Goal: Information Seeking & Learning: Find specific fact

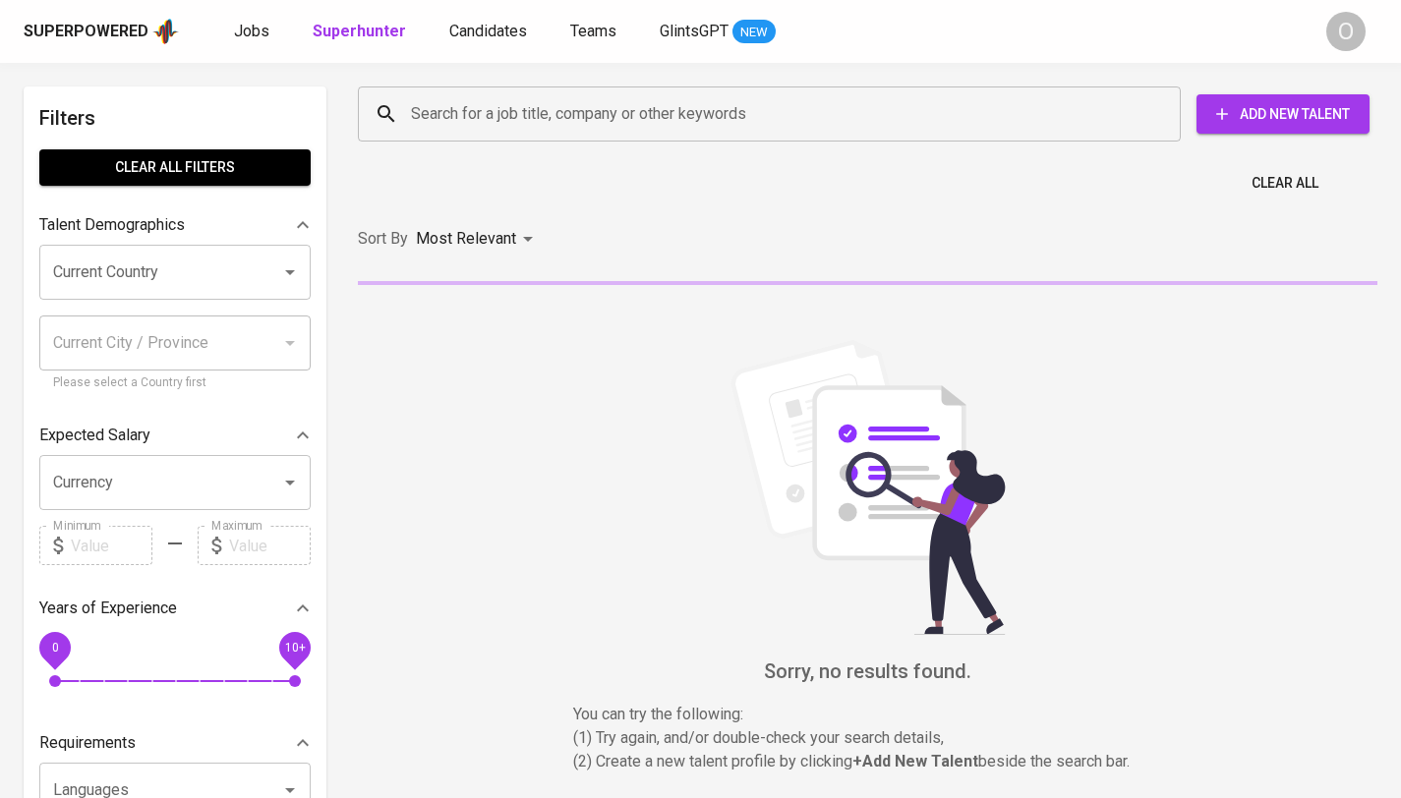
click at [602, 110] on input "Search for a job title, company or other keywords" at bounding box center [774, 113] width 736 height 37
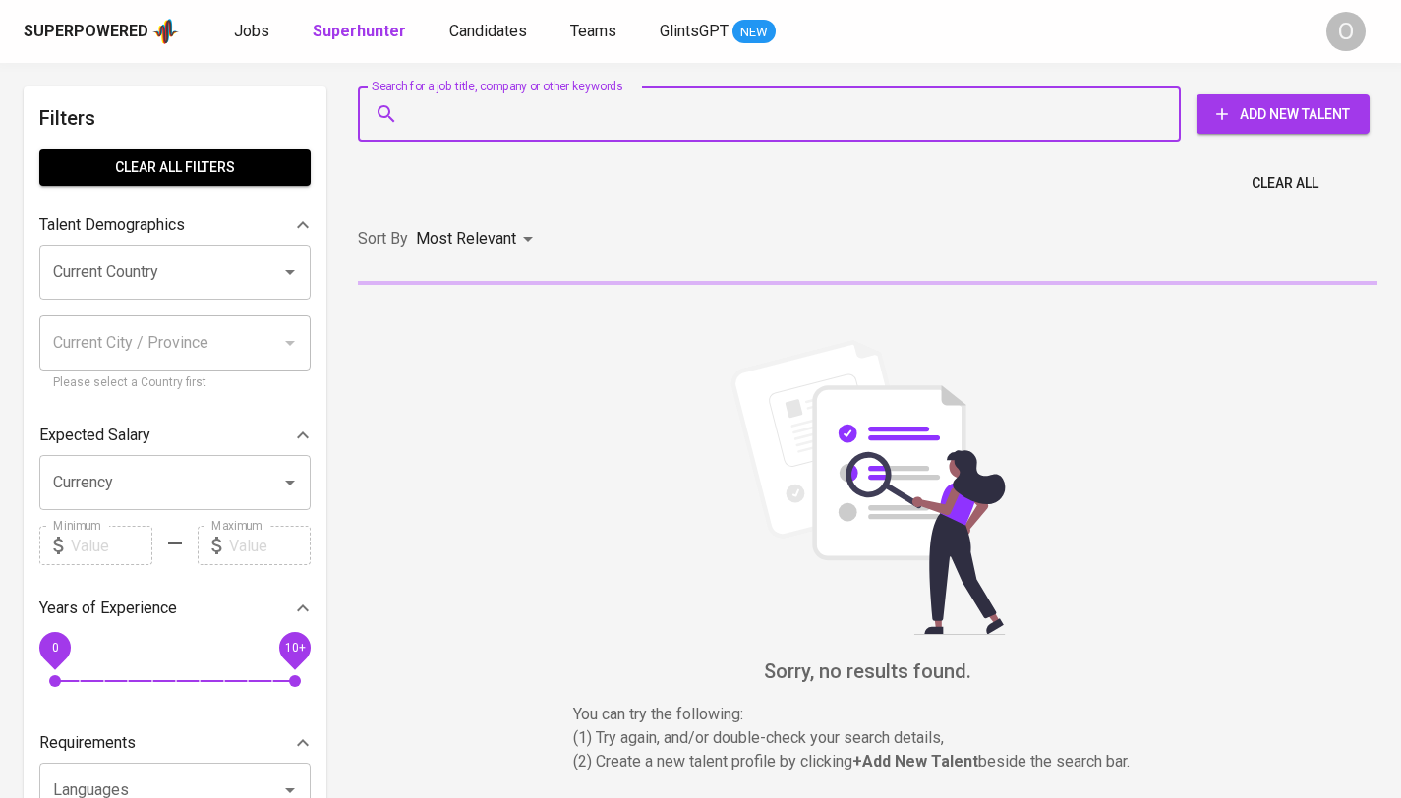
paste input "[EMAIL_ADDRESS][DOMAIN_NAME]"
type input "[EMAIL_ADDRESS][DOMAIN_NAME]"
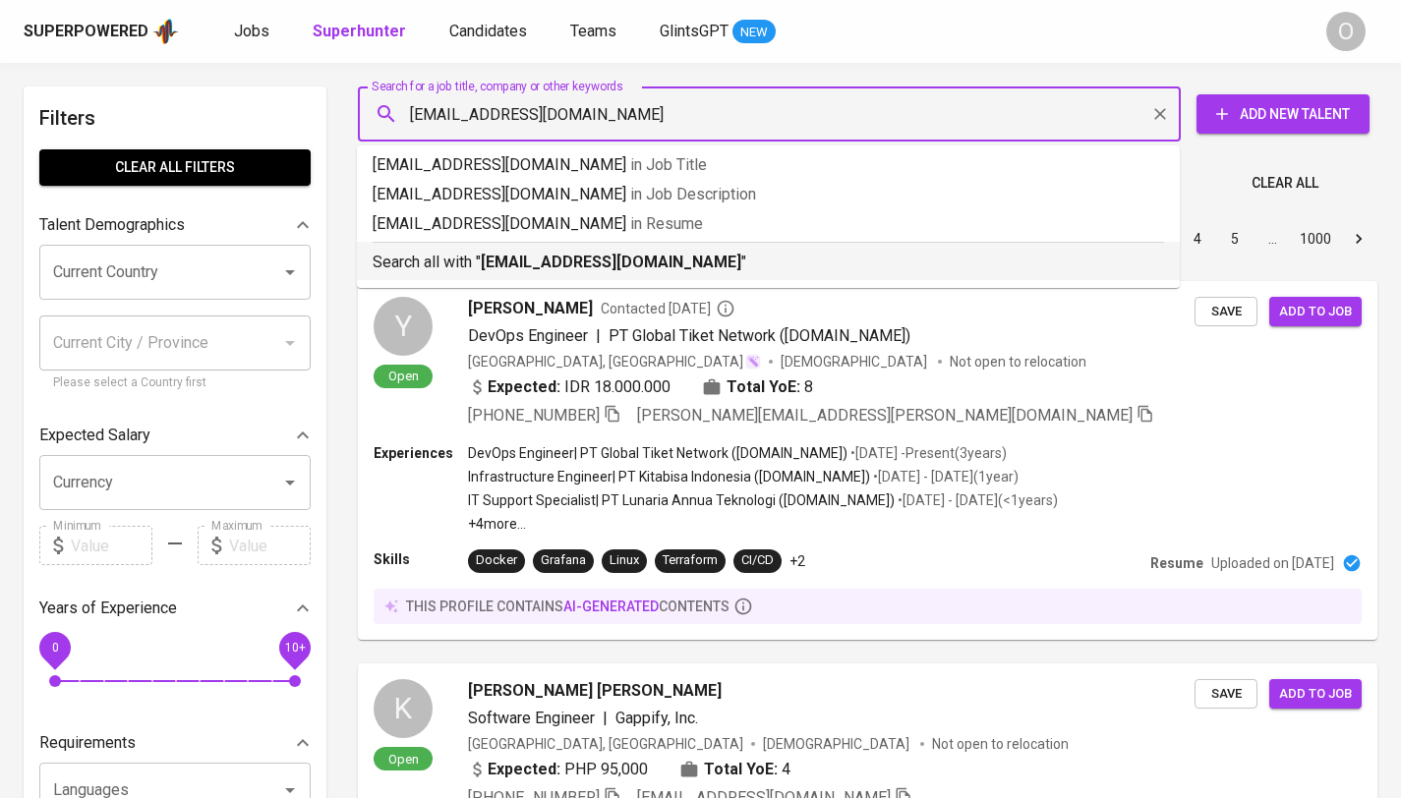
click at [524, 265] on b "[EMAIL_ADDRESS][DOMAIN_NAME]" at bounding box center [611, 262] width 261 height 19
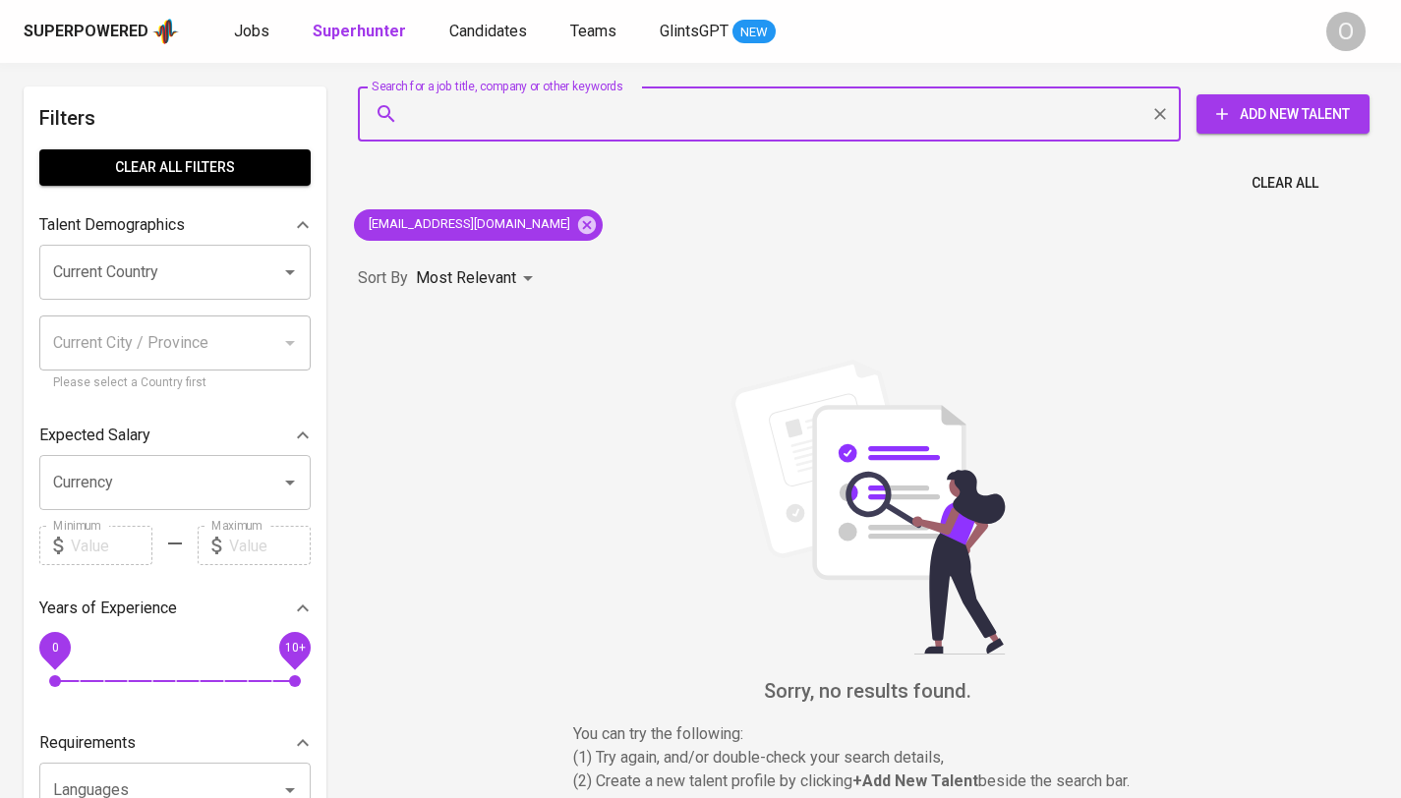
paste input "Evy [PERSON_NAME]"
type input "Evy [PERSON_NAME]"
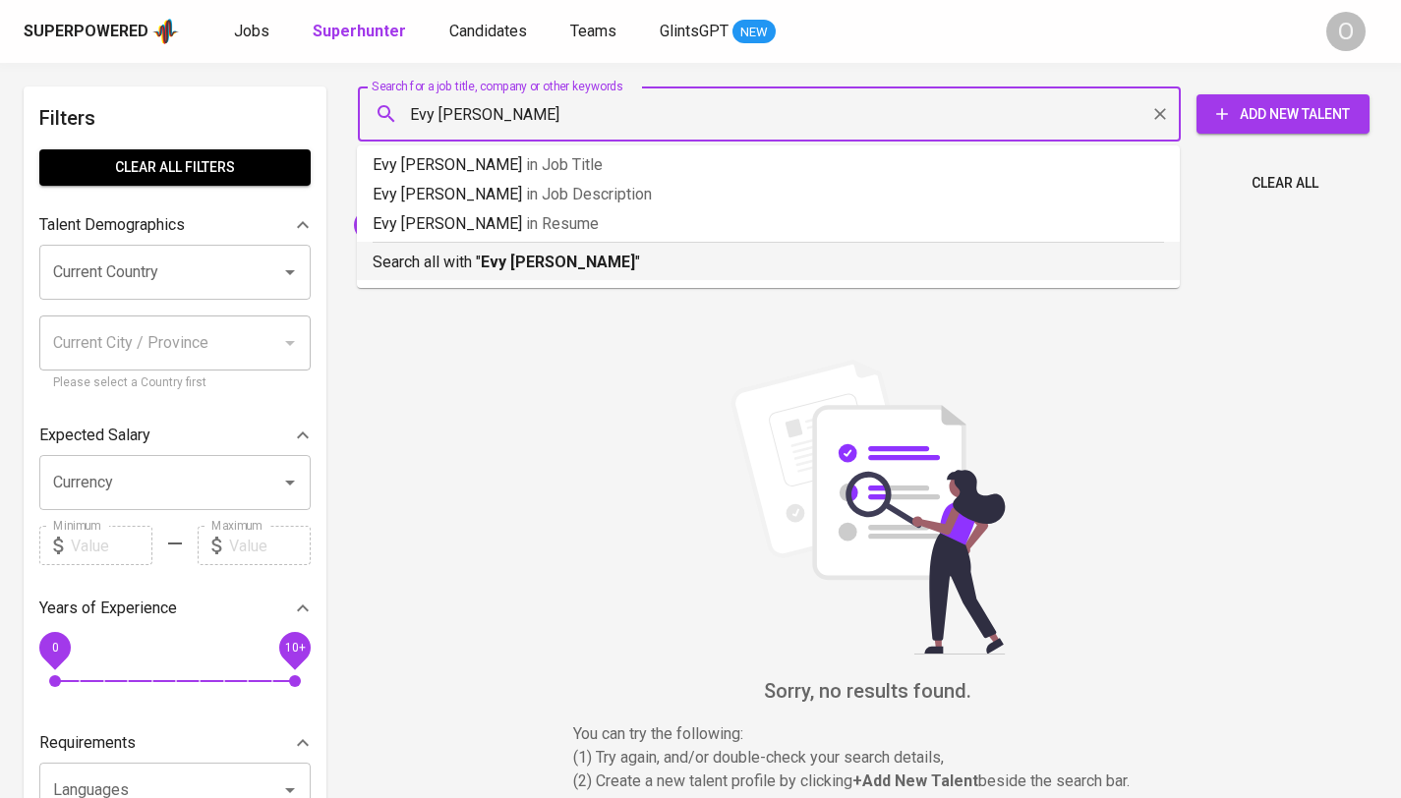
click at [496, 259] on b "Evy [PERSON_NAME]" at bounding box center [558, 262] width 154 height 19
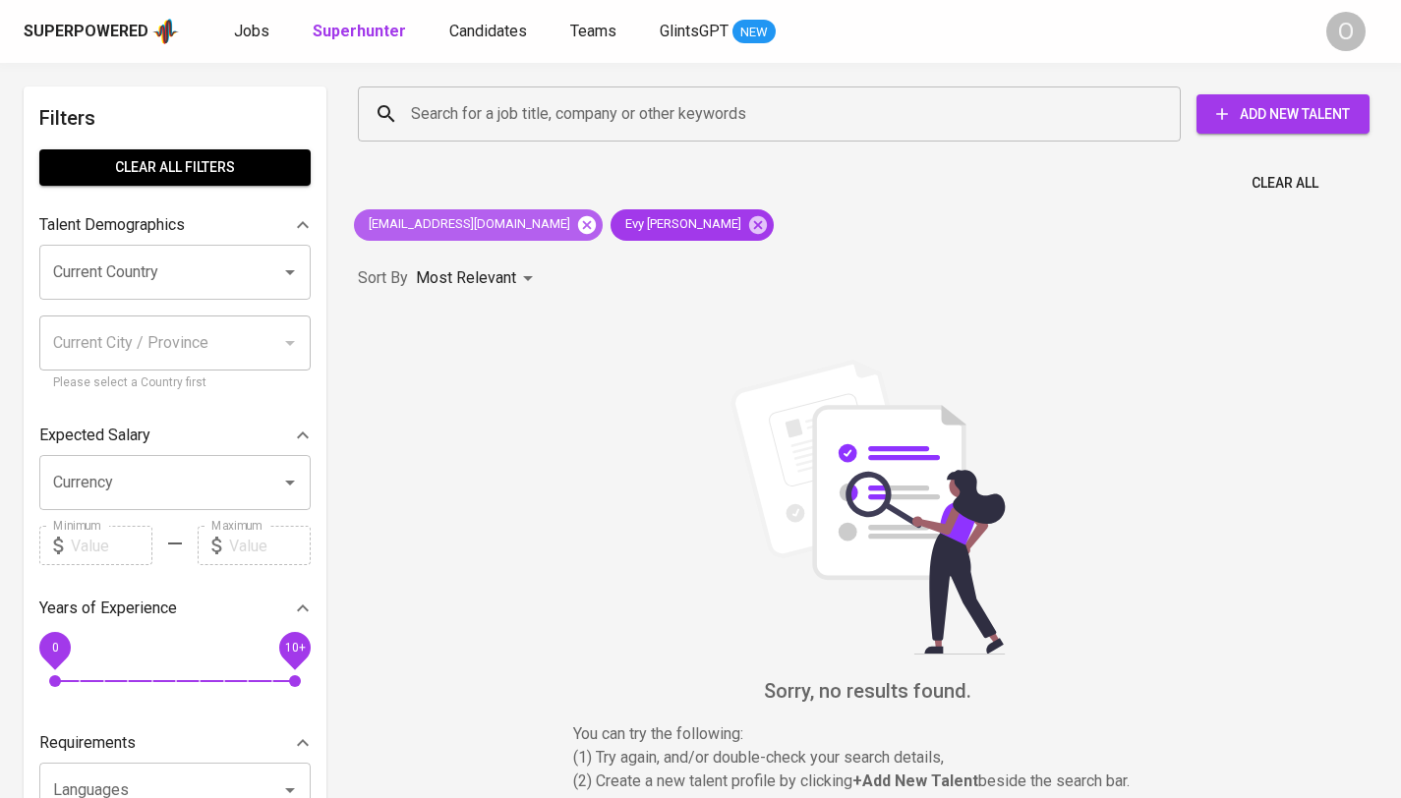
click at [578, 227] on icon at bounding box center [587, 224] width 18 height 18
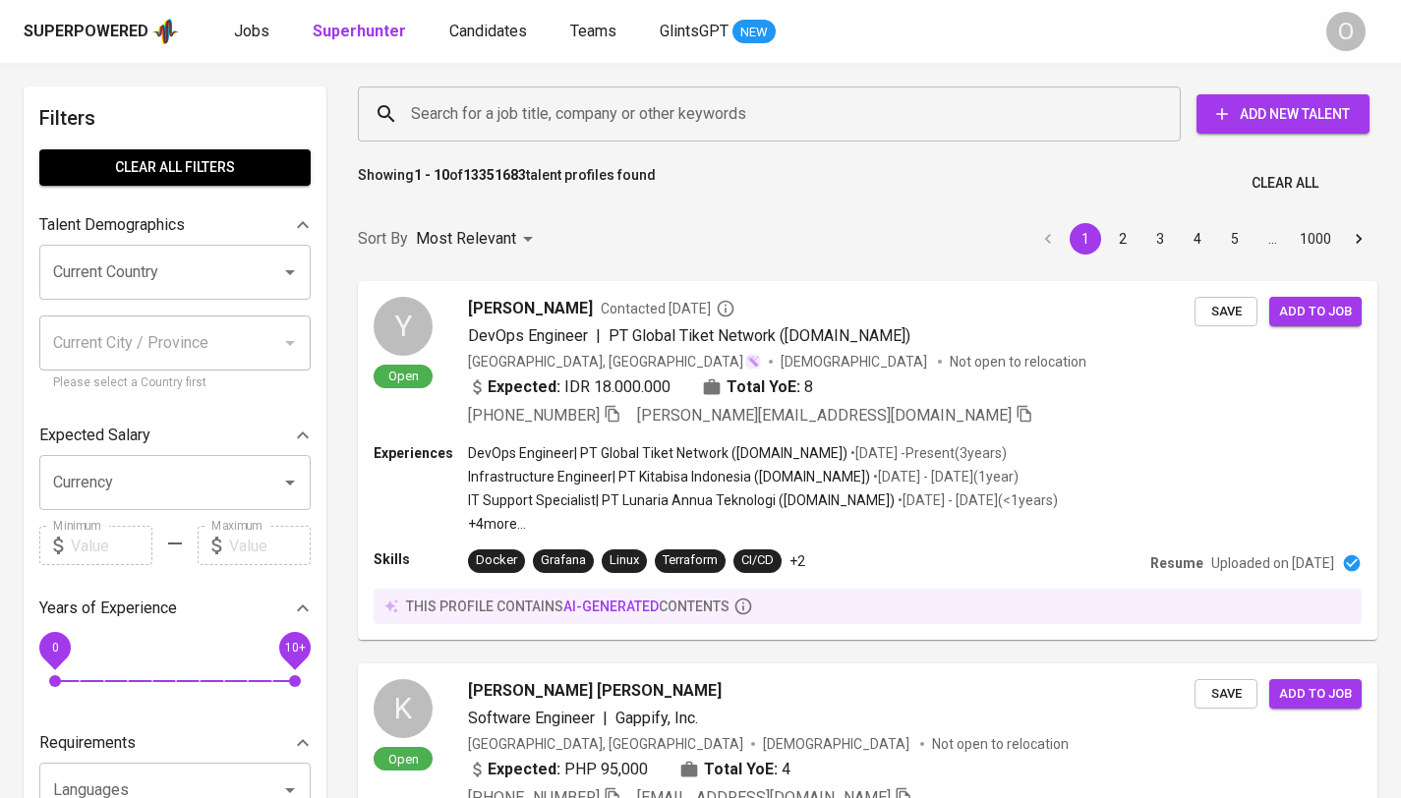
click at [813, 141] on div "Search for a job title, company or other keywords" at bounding box center [769, 114] width 823 height 55
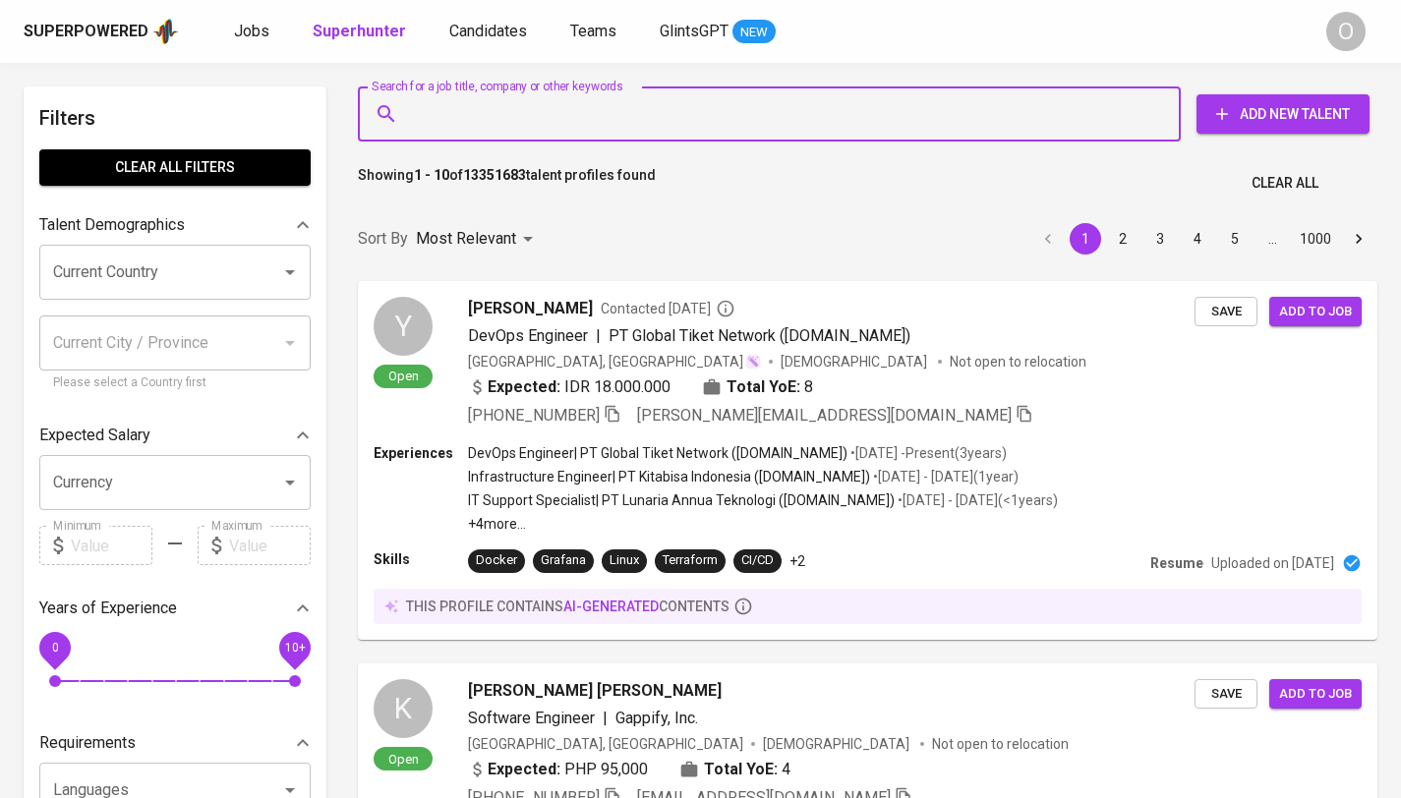
click at [812, 120] on input "Search for a job title, company or other keywords" at bounding box center [774, 113] width 736 height 37
paste input "Dola Sagita"
type input "Dola Sagita"
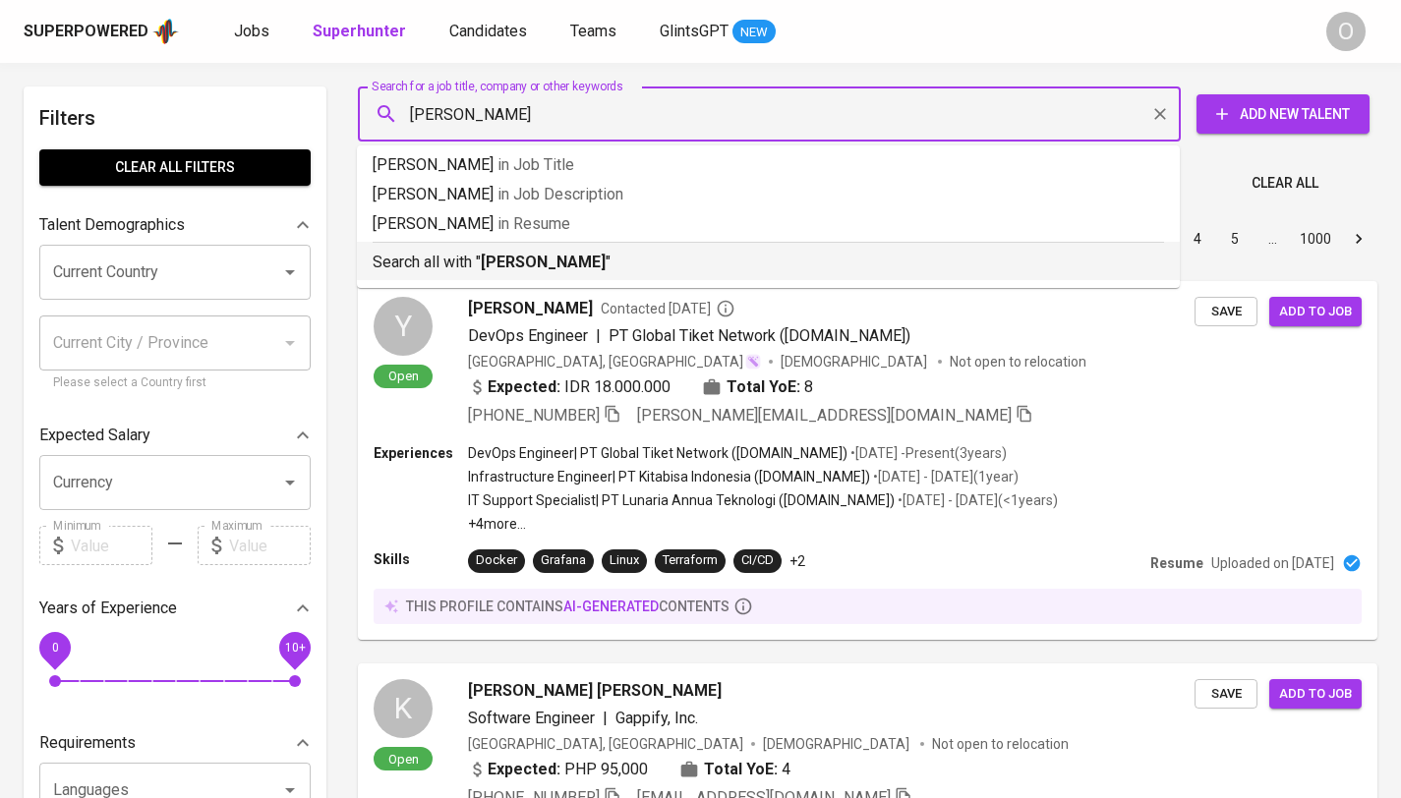
click at [526, 258] on b "Dola Sagita" at bounding box center [543, 262] width 125 height 19
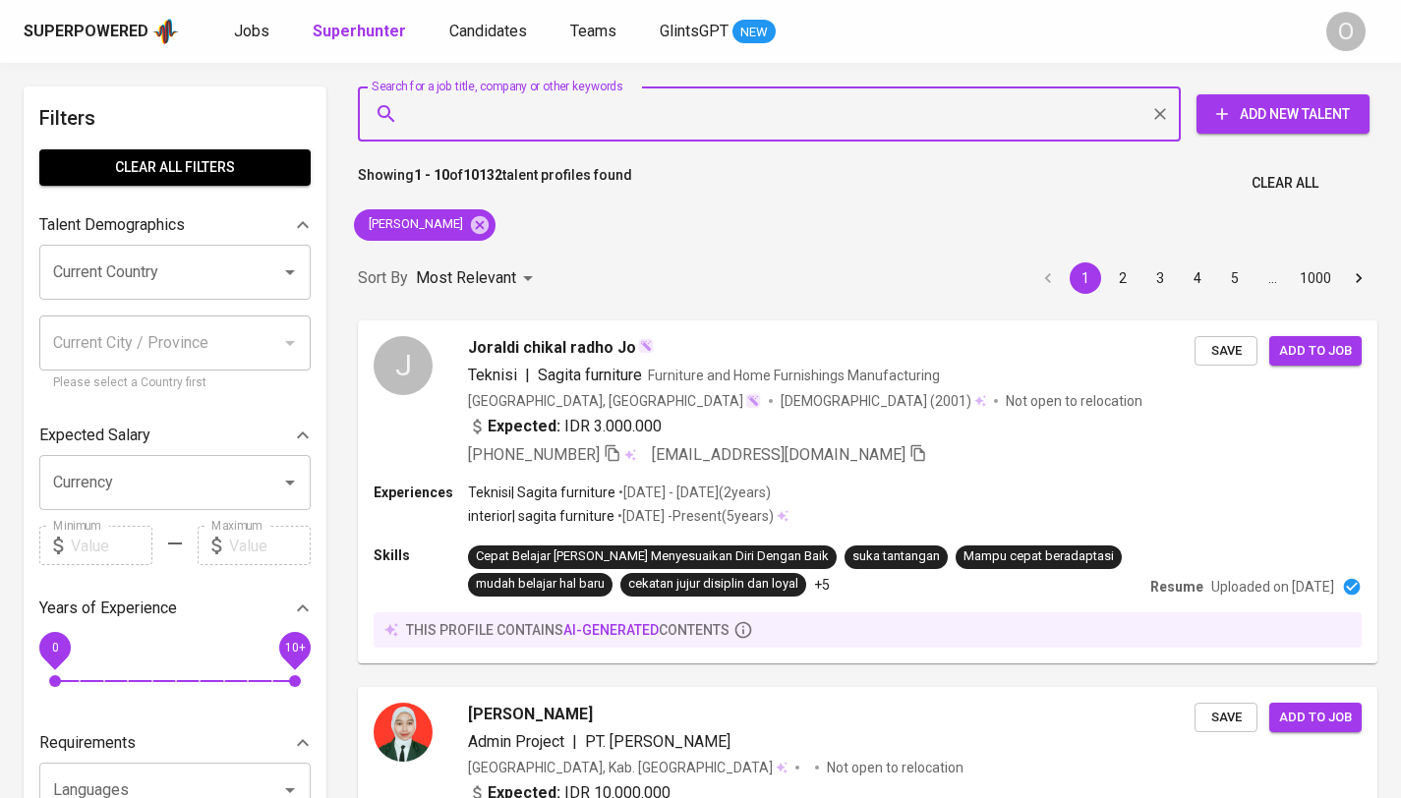
type input "Dola Sagita"
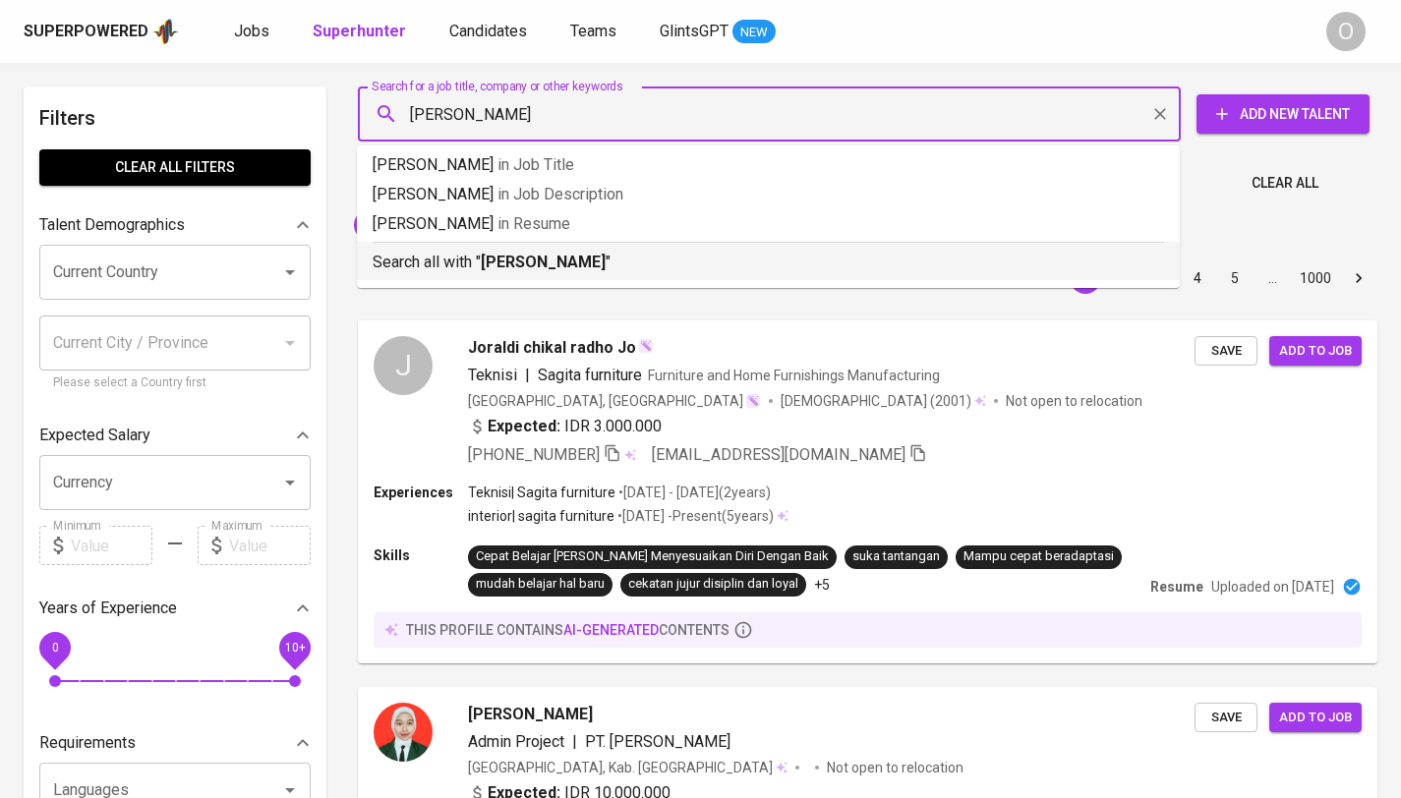
click at [456, 261] on p "Search all with " Dola Sagita "" at bounding box center [768, 263] width 791 height 24
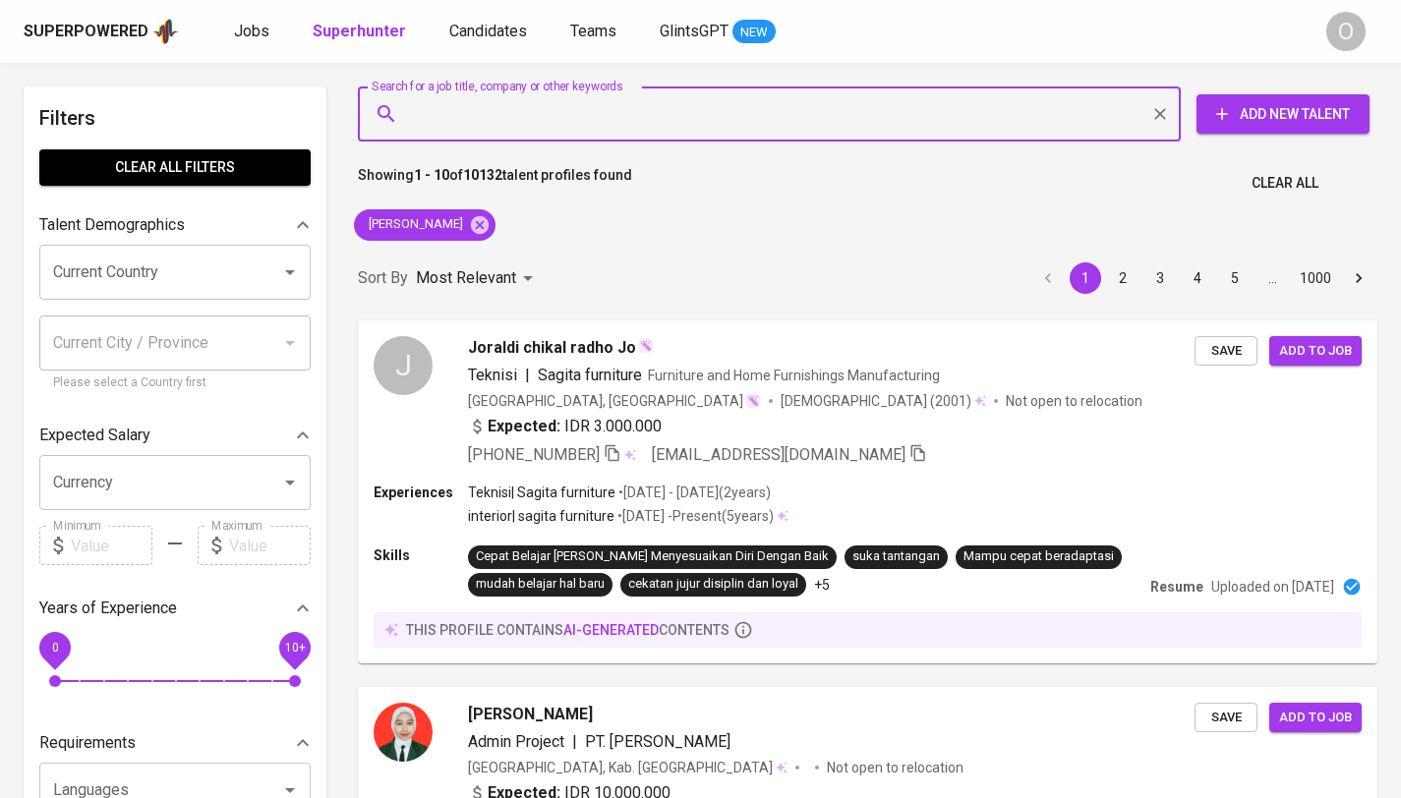
paste input "yenisimabur@yahoo.co.id"
type input "yenisimabur@yahoo.co.id"
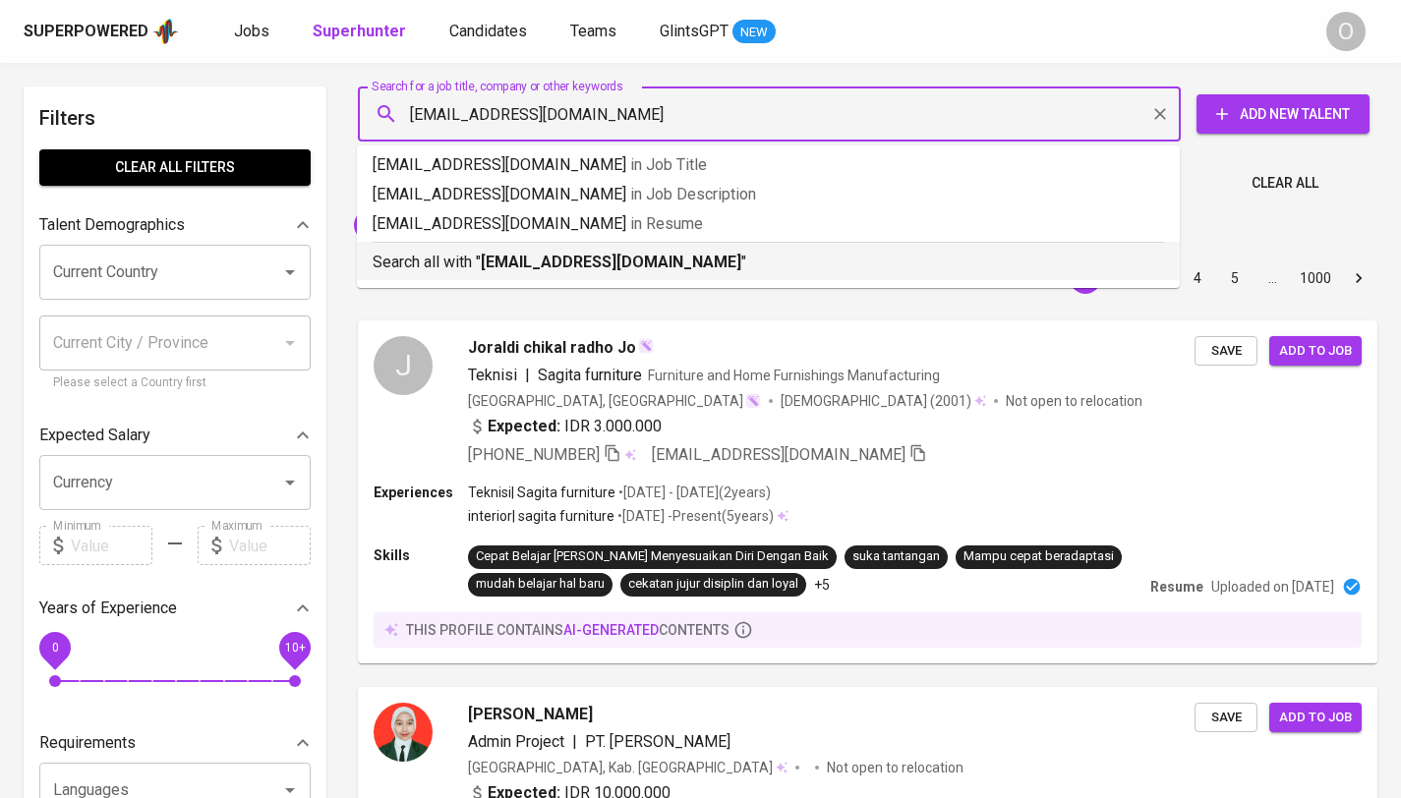
click at [477, 253] on p "Search all with " yenisimabur@yahoo.co.id "" at bounding box center [768, 263] width 791 height 24
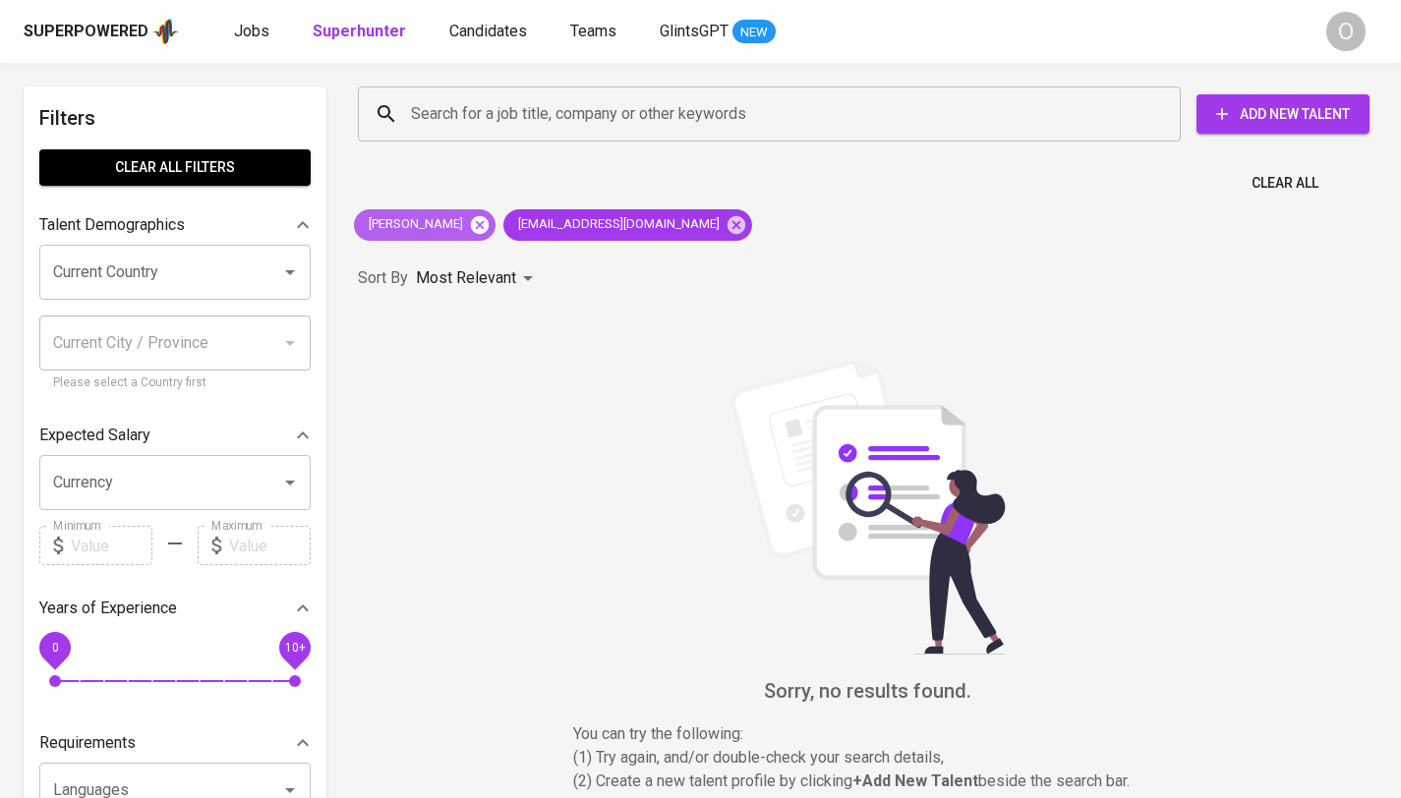
click at [471, 226] on icon at bounding box center [480, 224] width 18 height 18
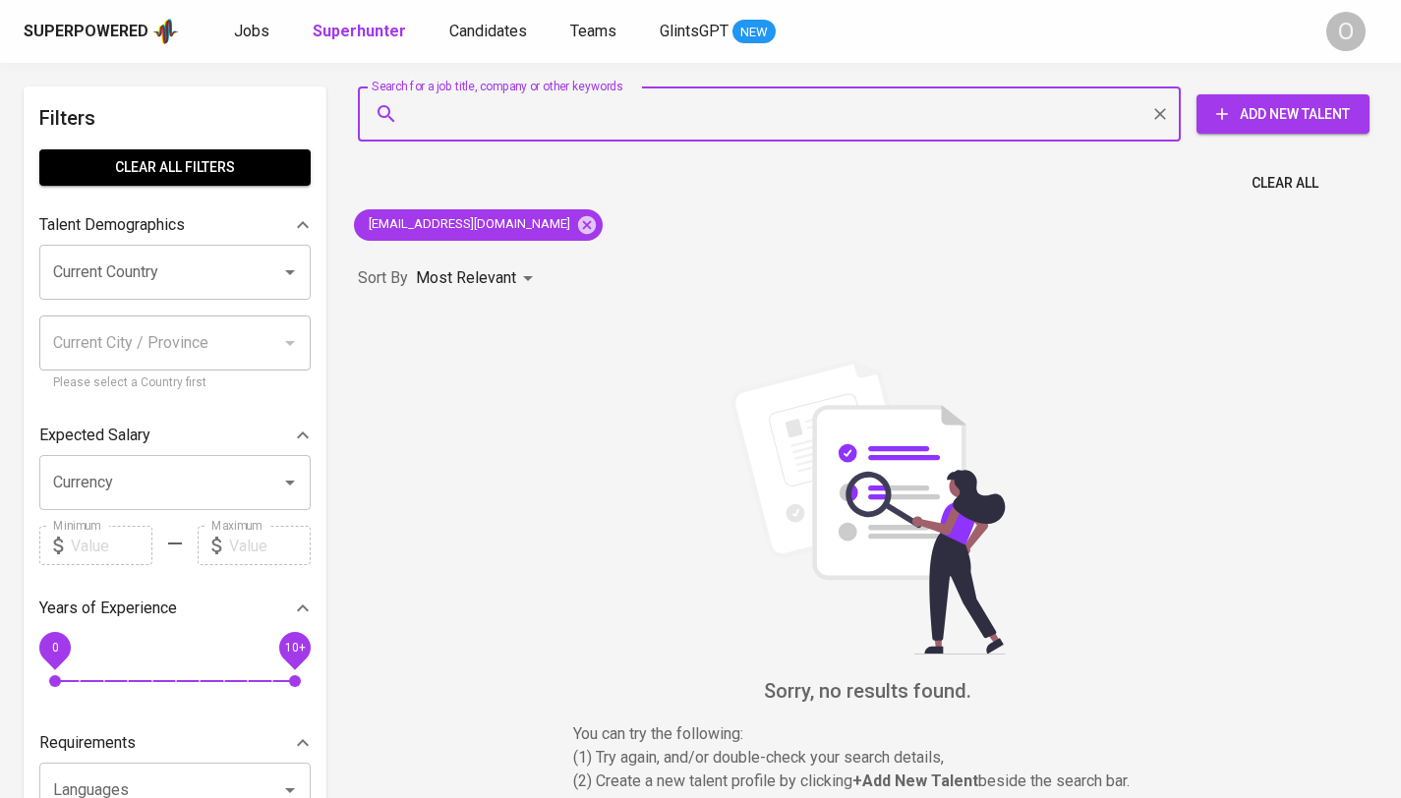
click at [583, 105] on input "Search for a job title, company or other keywords" at bounding box center [774, 113] width 736 height 37
paste input "TACO Group"
type input "TACO Group"
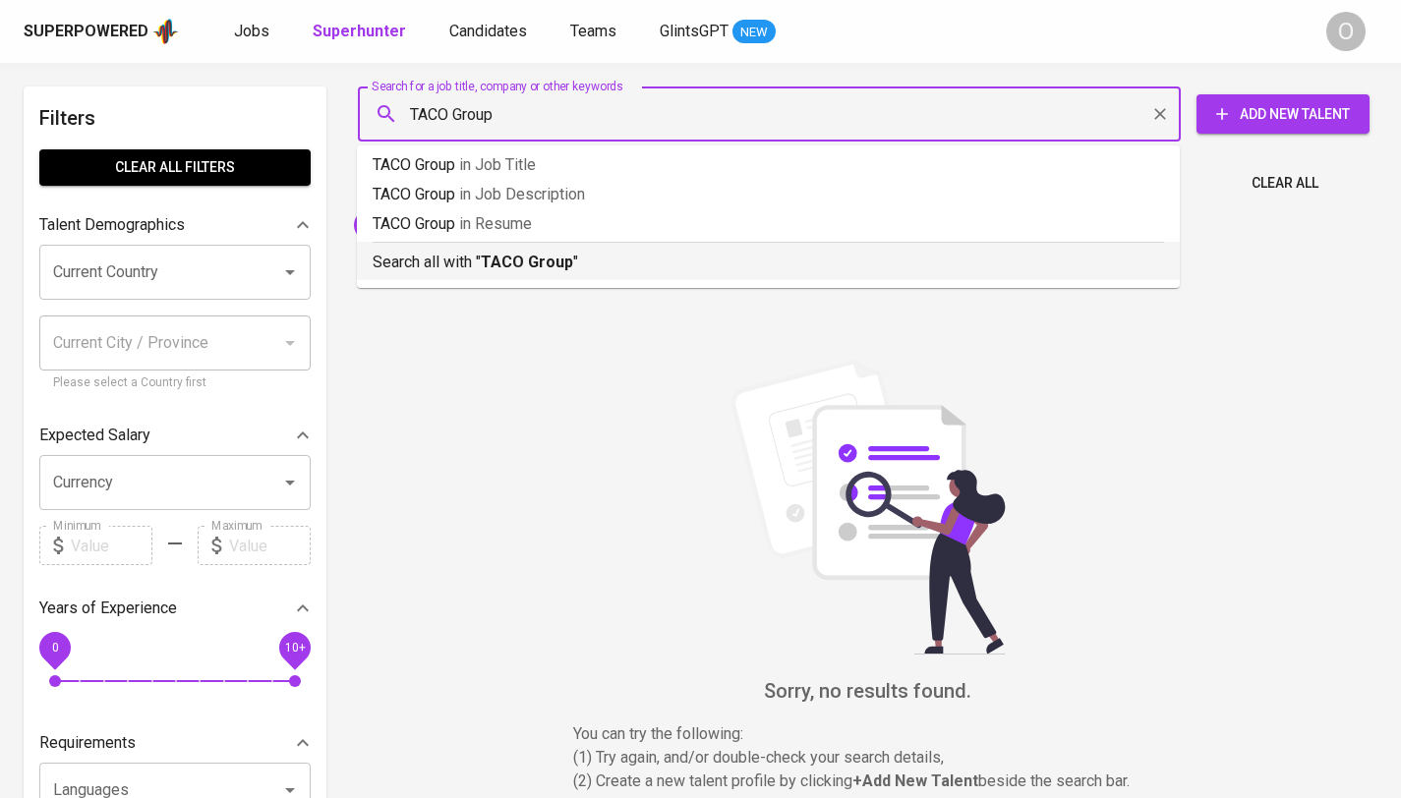
click at [521, 258] on b "TACO Group" at bounding box center [527, 262] width 92 height 19
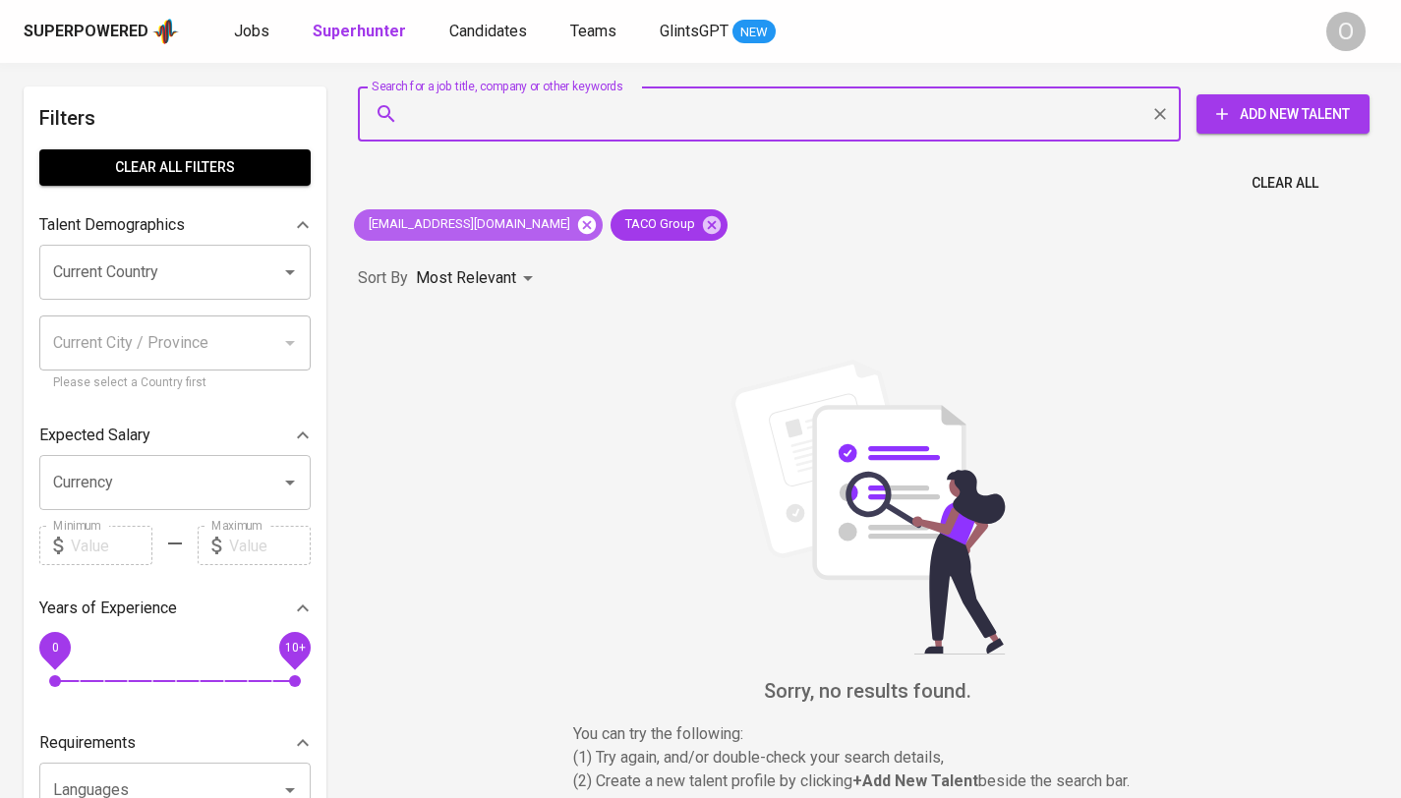
click at [578, 232] on icon at bounding box center [587, 224] width 18 height 18
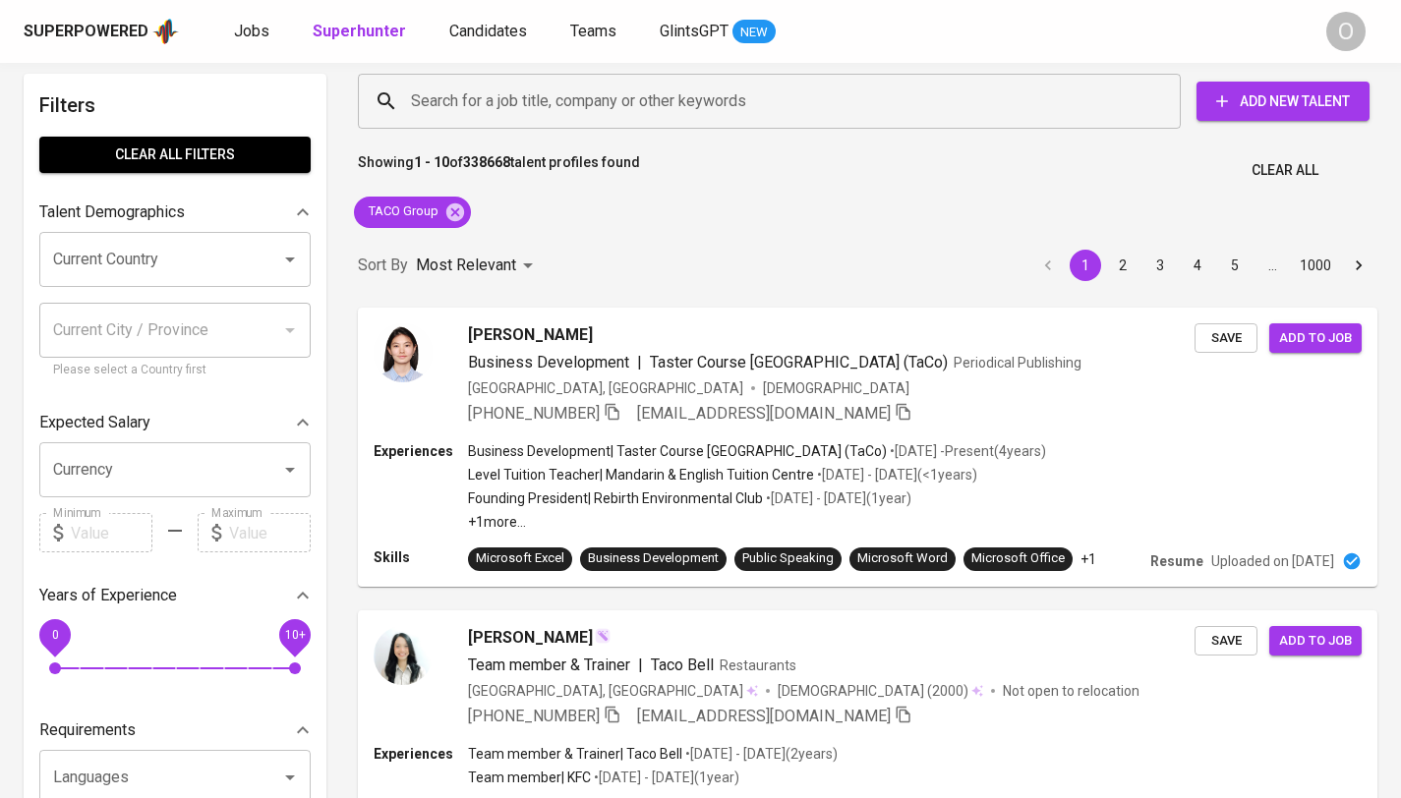
scroll to position [29, 0]
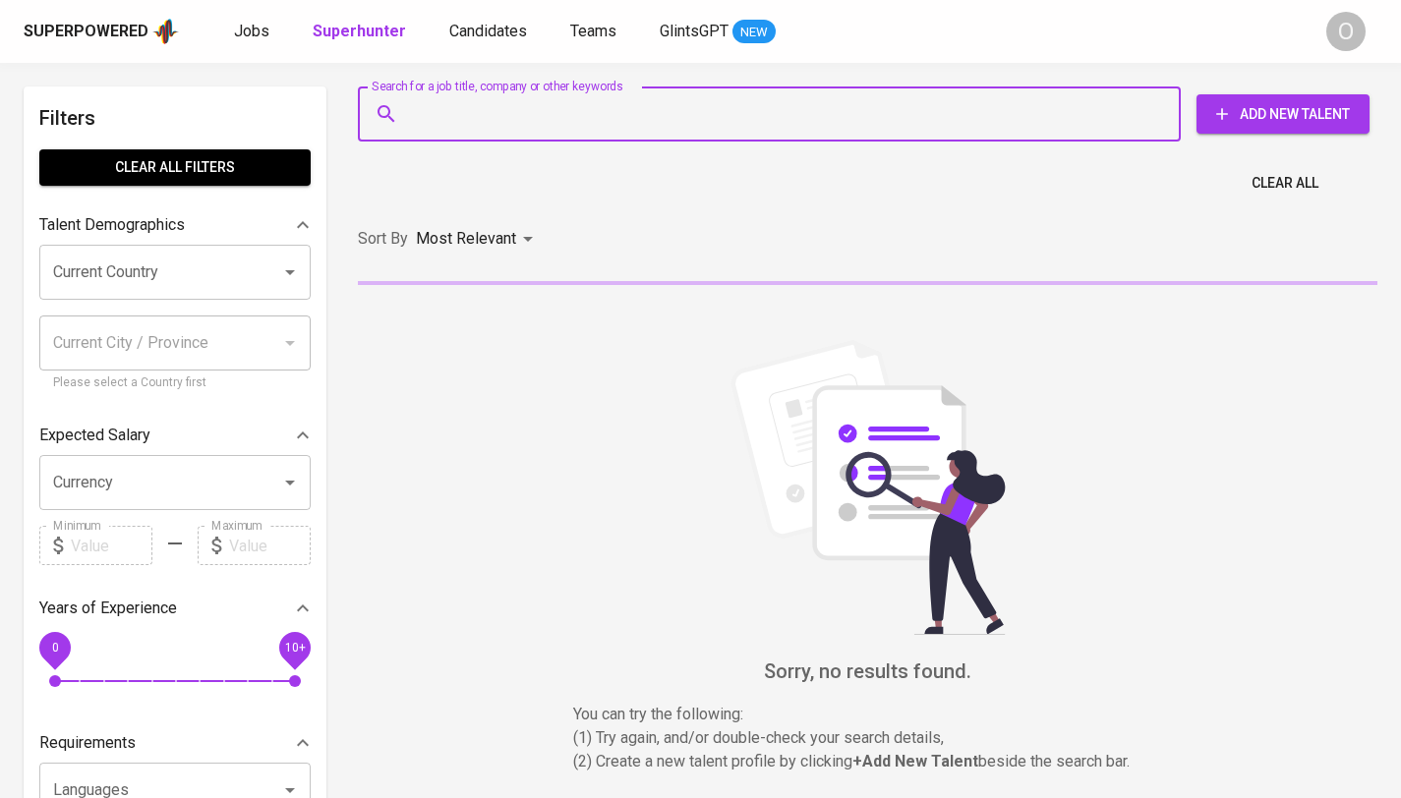
click at [425, 123] on input "Search for a job title, company or other keywords" at bounding box center [774, 113] width 736 height 37
paste input "viekaoktavirini@gmail.com"
type input "viekaoktavirini@gmail.com"
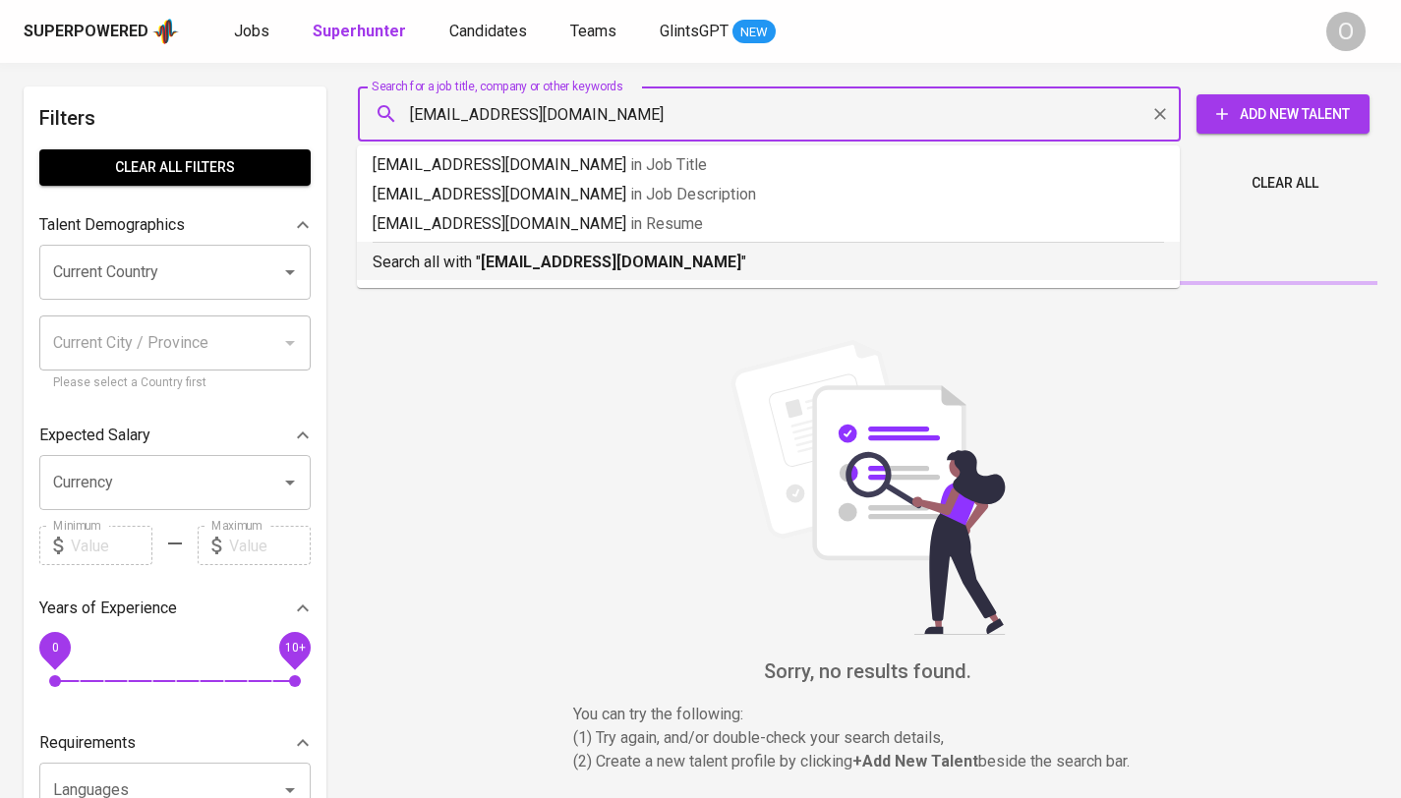
click at [461, 269] on p "Search all with " viekaoktavirini@gmail.com "" at bounding box center [768, 263] width 791 height 24
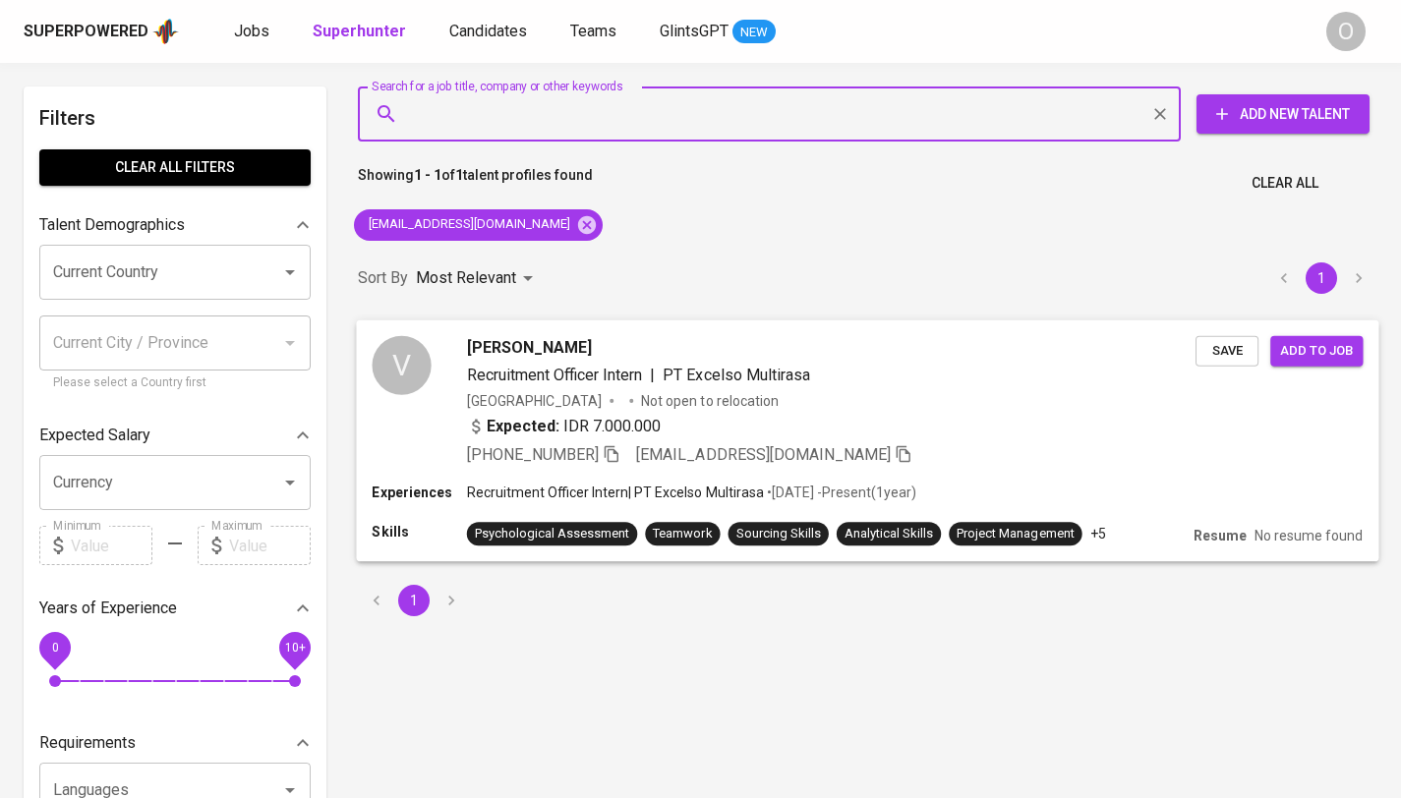
click at [615, 458] on icon "button" at bounding box center [612, 453] width 18 height 18
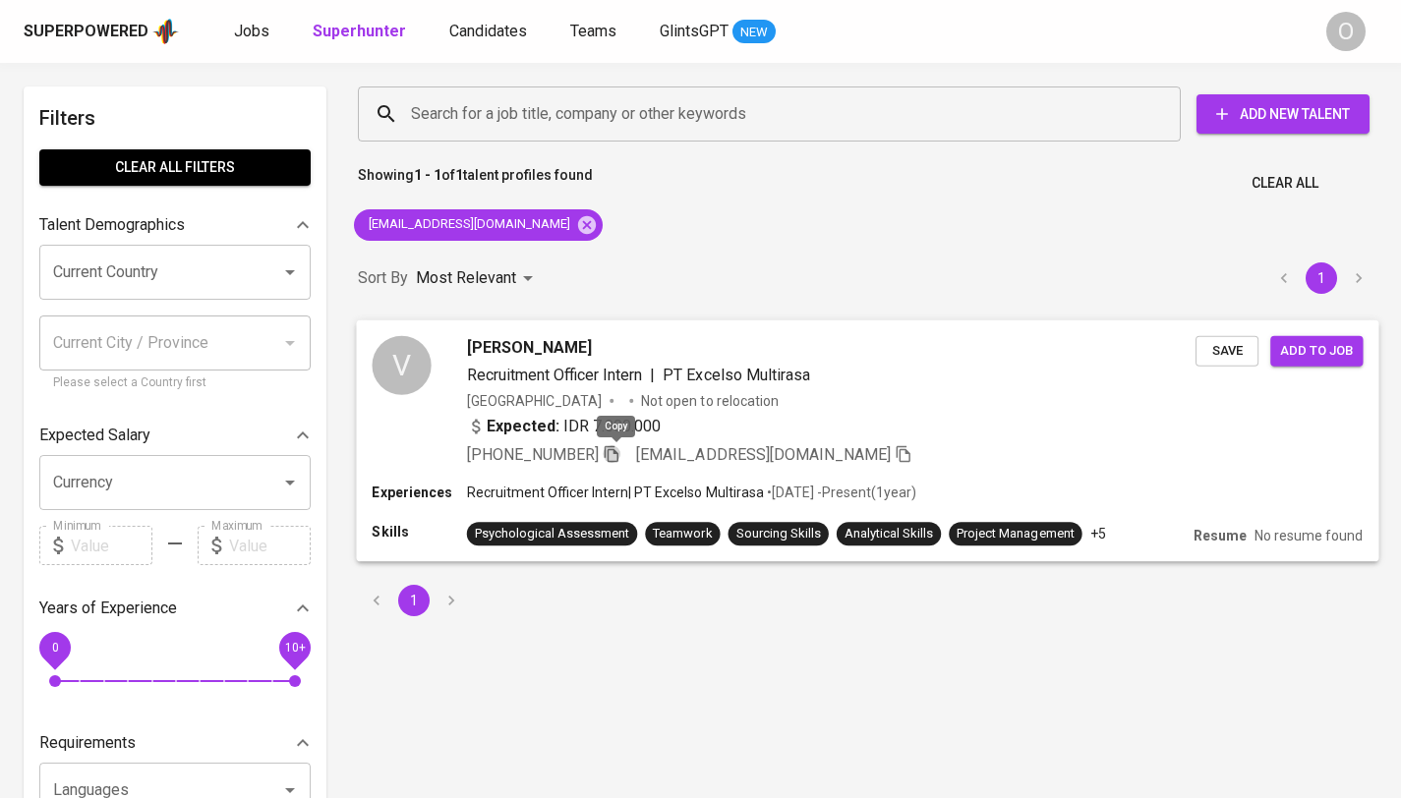
drag, startPoint x: 613, startPoint y: 454, endPoint x: 584, endPoint y: 427, distance: 39.6
click at [613, 454] on icon "button" at bounding box center [612, 453] width 14 height 17
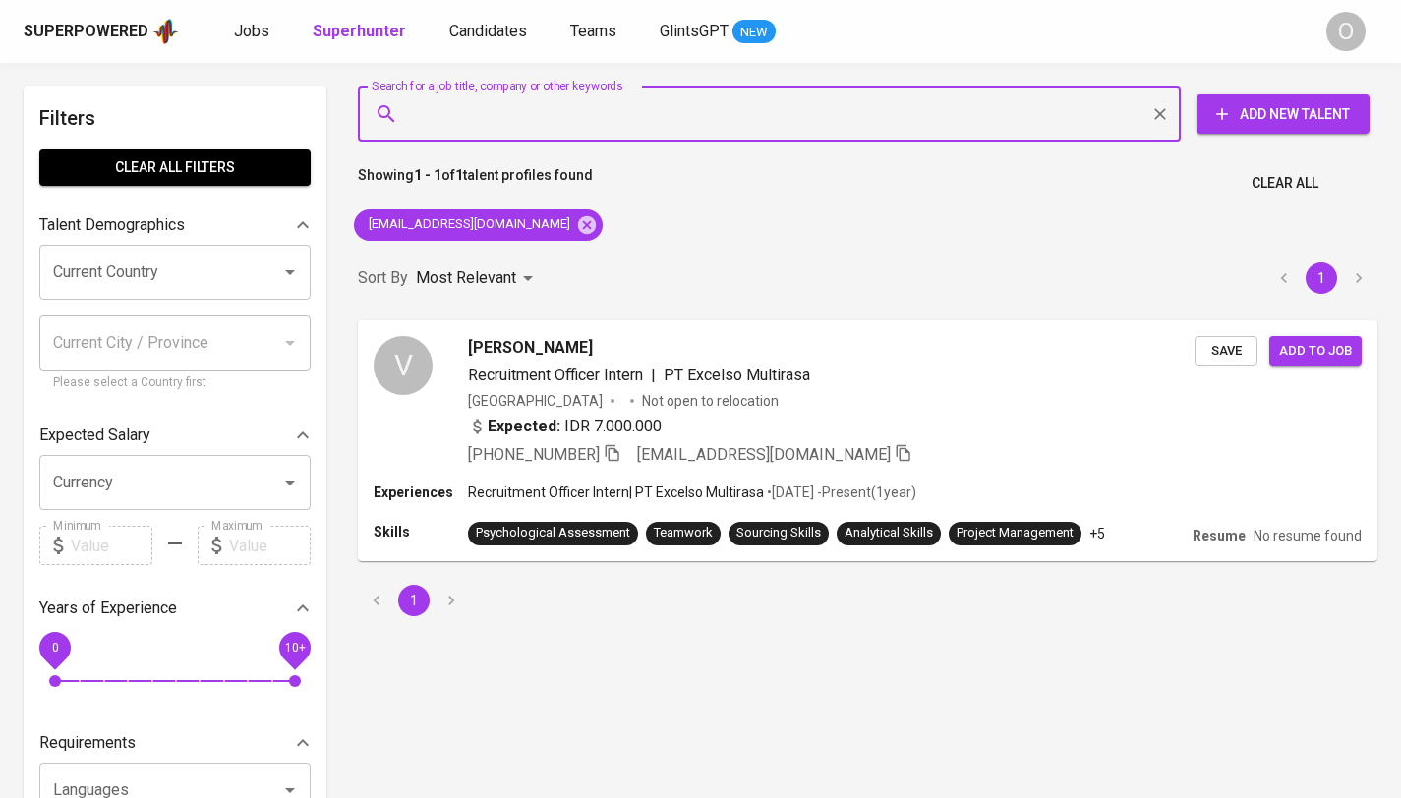
click at [624, 113] on input "Search for a job title, company or other keywords" at bounding box center [774, 113] width 736 height 37
paste input "nabilah.idzni@gmail.com"
type input "nabilah.idzni@gmail.com"
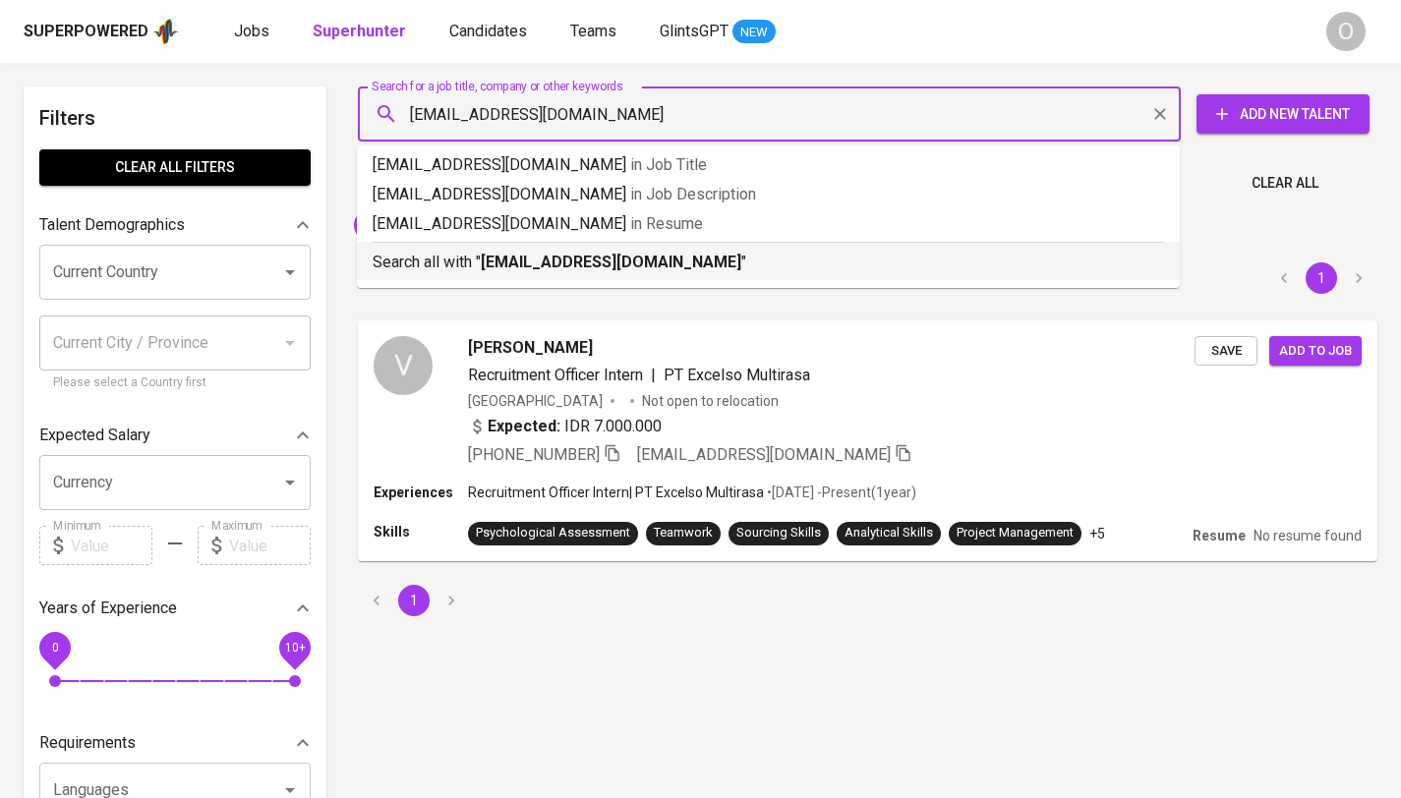
click at [513, 259] on b "nabilah.idzni@gmail.com" at bounding box center [611, 262] width 261 height 19
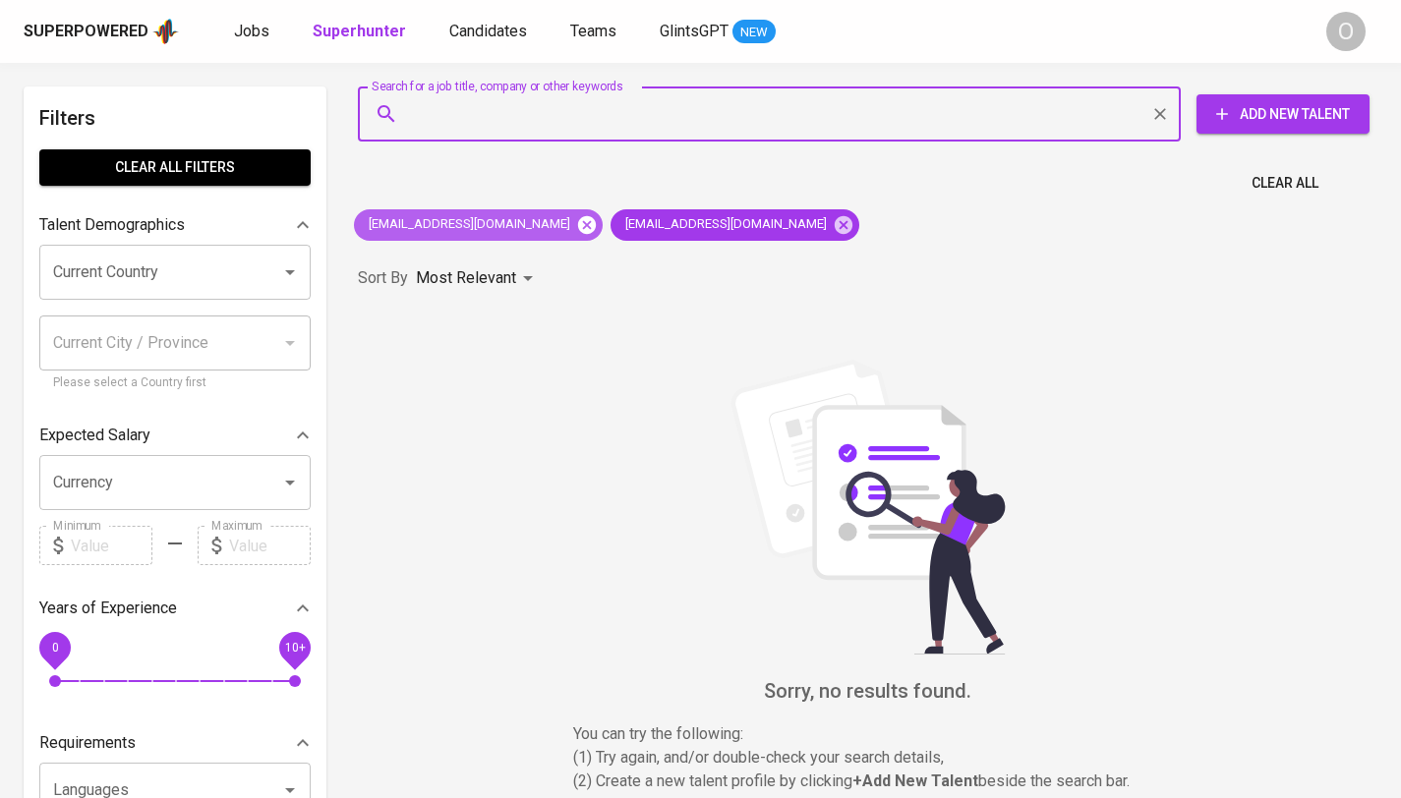
click at [578, 227] on icon at bounding box center [587, 224] width 18 height 18
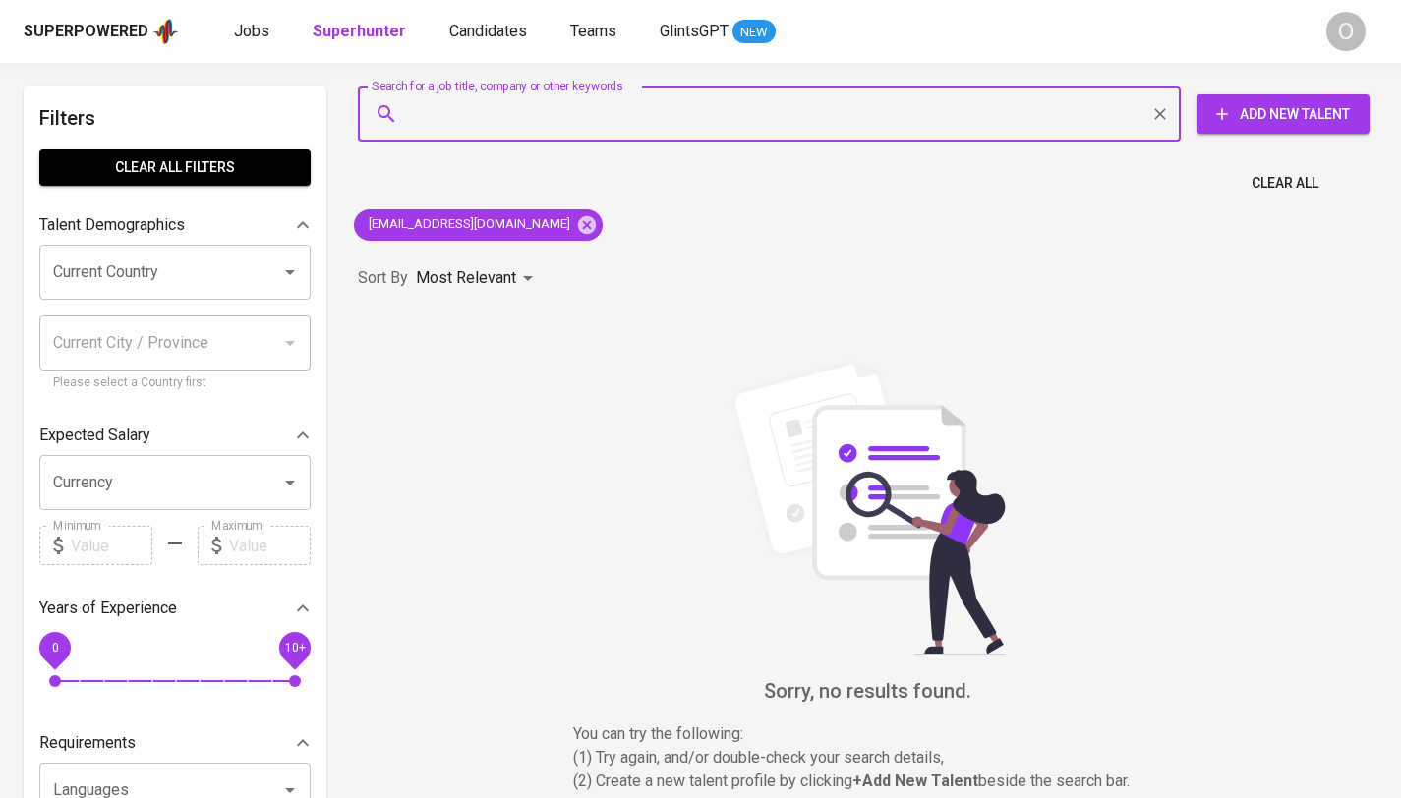
click at [761, 108] on input "Search for a job title, company or other keywords" at bounding box center [774, 113] width 736 height 37
paste input "Idzni Nabilah"
type input "Idzni Nabilah"
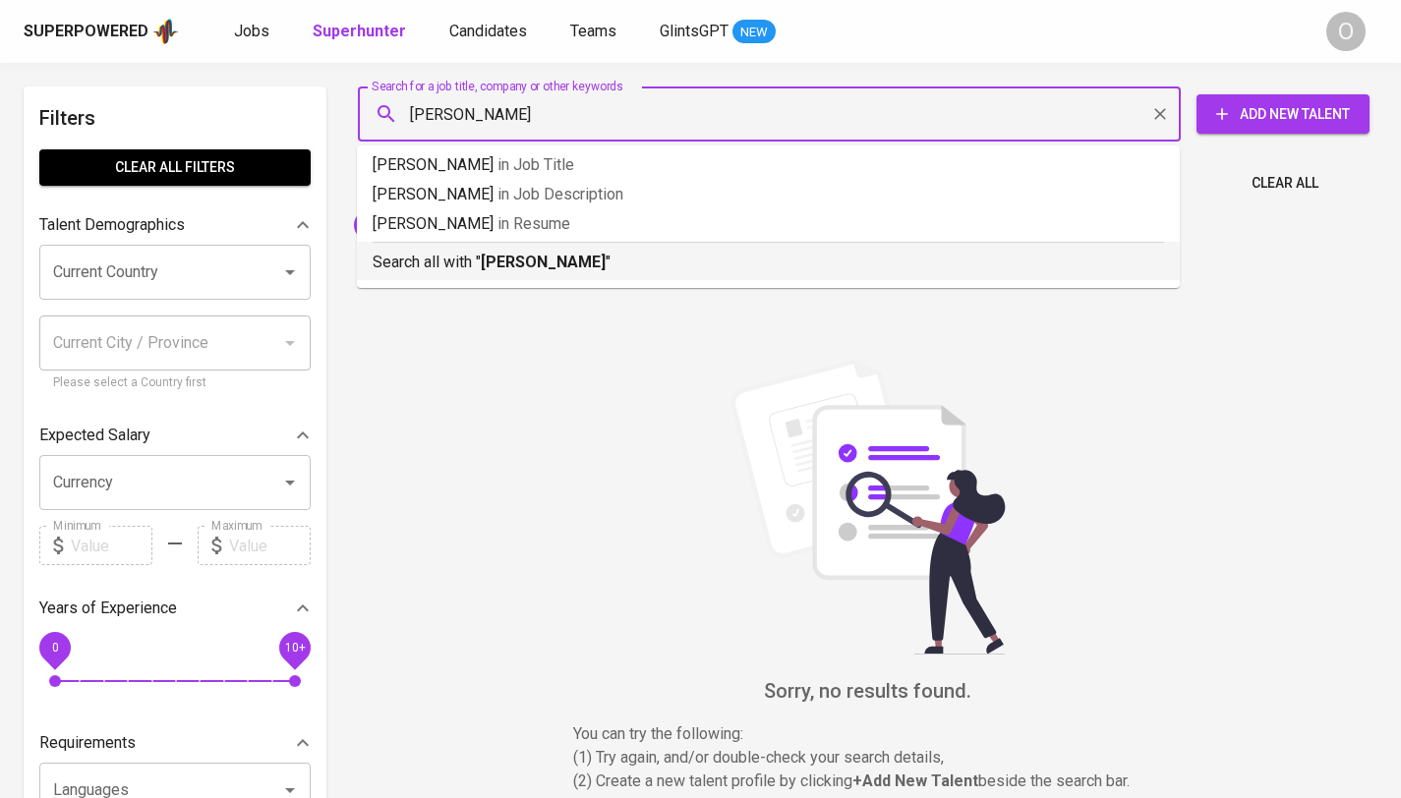
click at [521, 265] on b "Idzni Nabilah" at bounding box center [543, 262] width 125 height 19
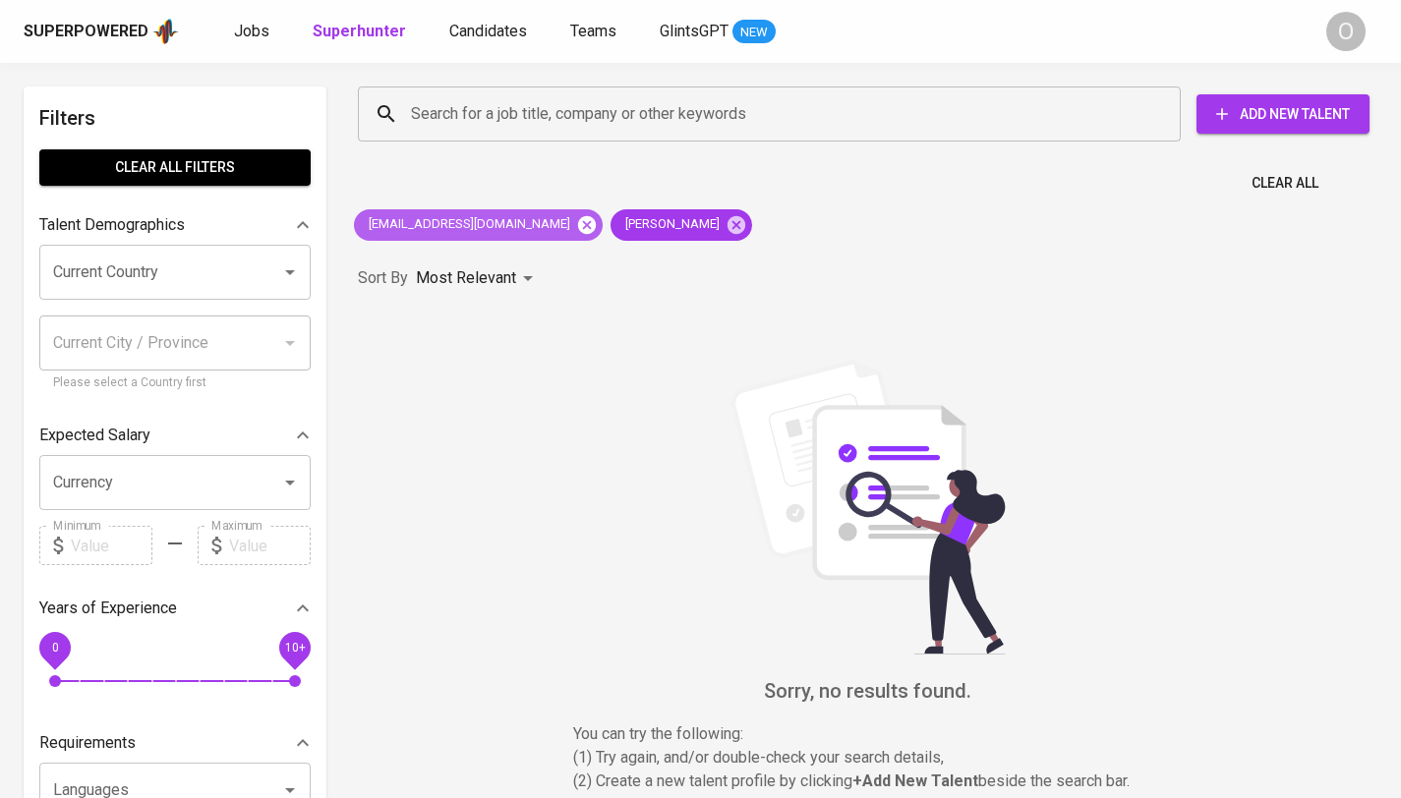
click at [578, 232] on icon at bounding box center [587, 224] width 18 height 18
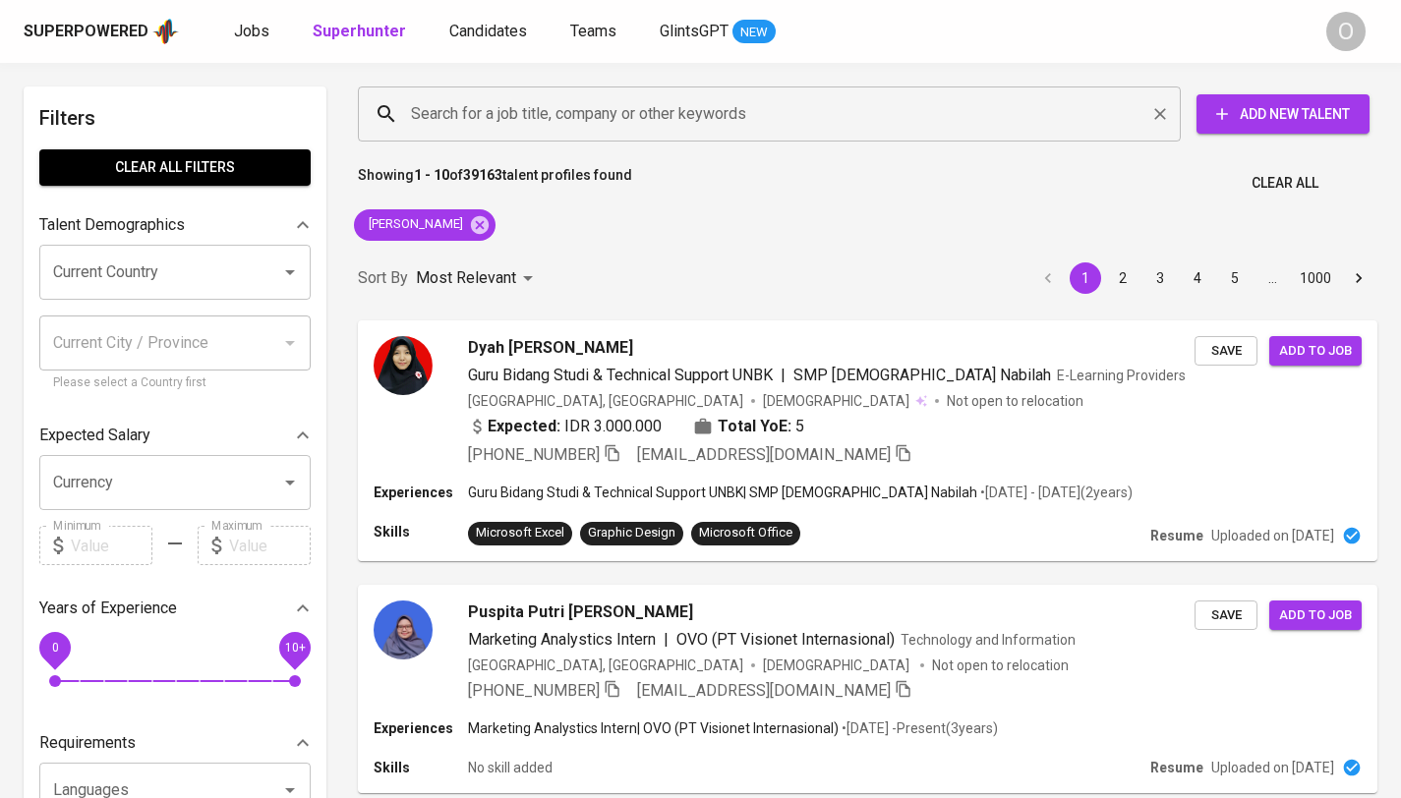
click at [616, 101] on input "Search for a job title, company or other keywords" at bounding box center [774, 113] width 736 height 37
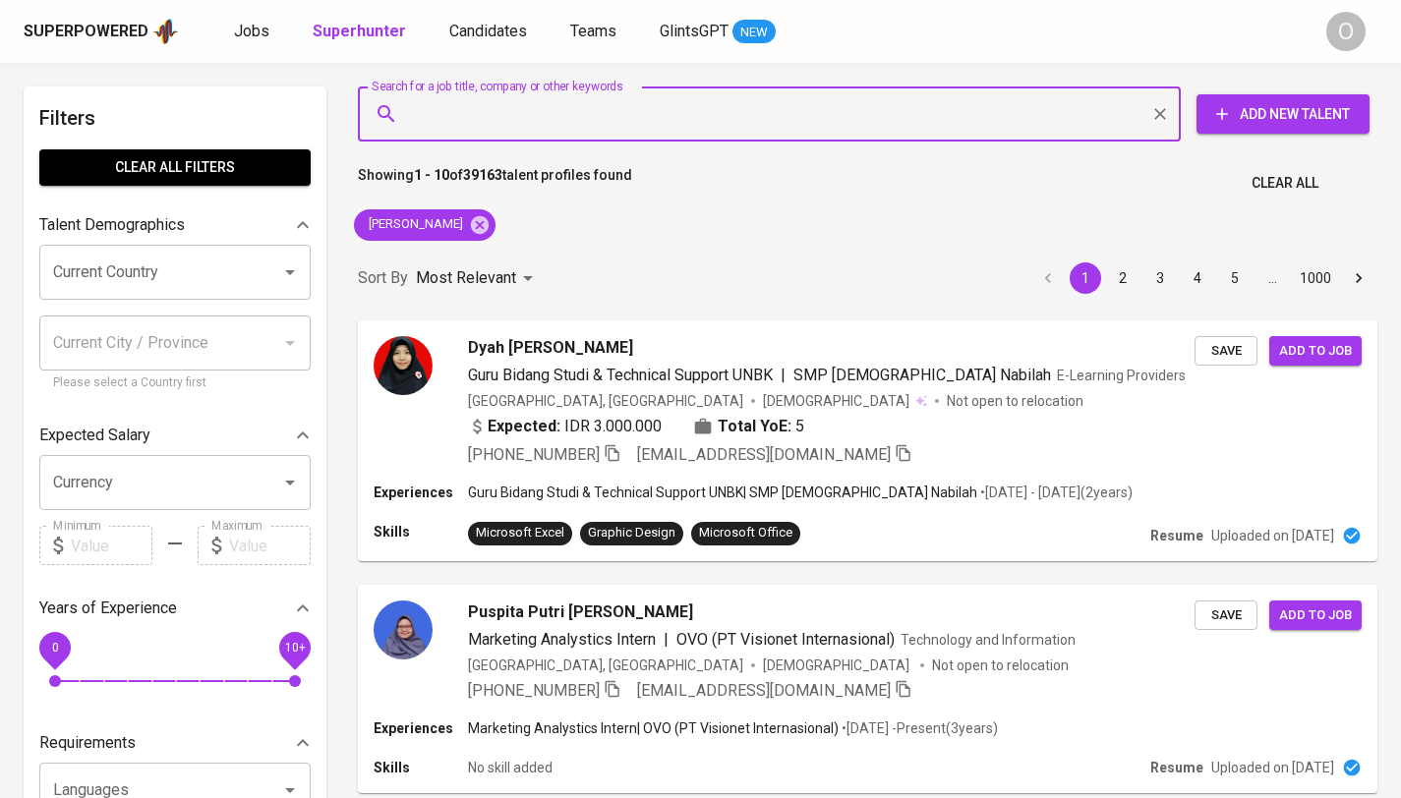
paste input "fitantyo.fio@gmail.com"
type input "fitantyo.fio@gmail.com"
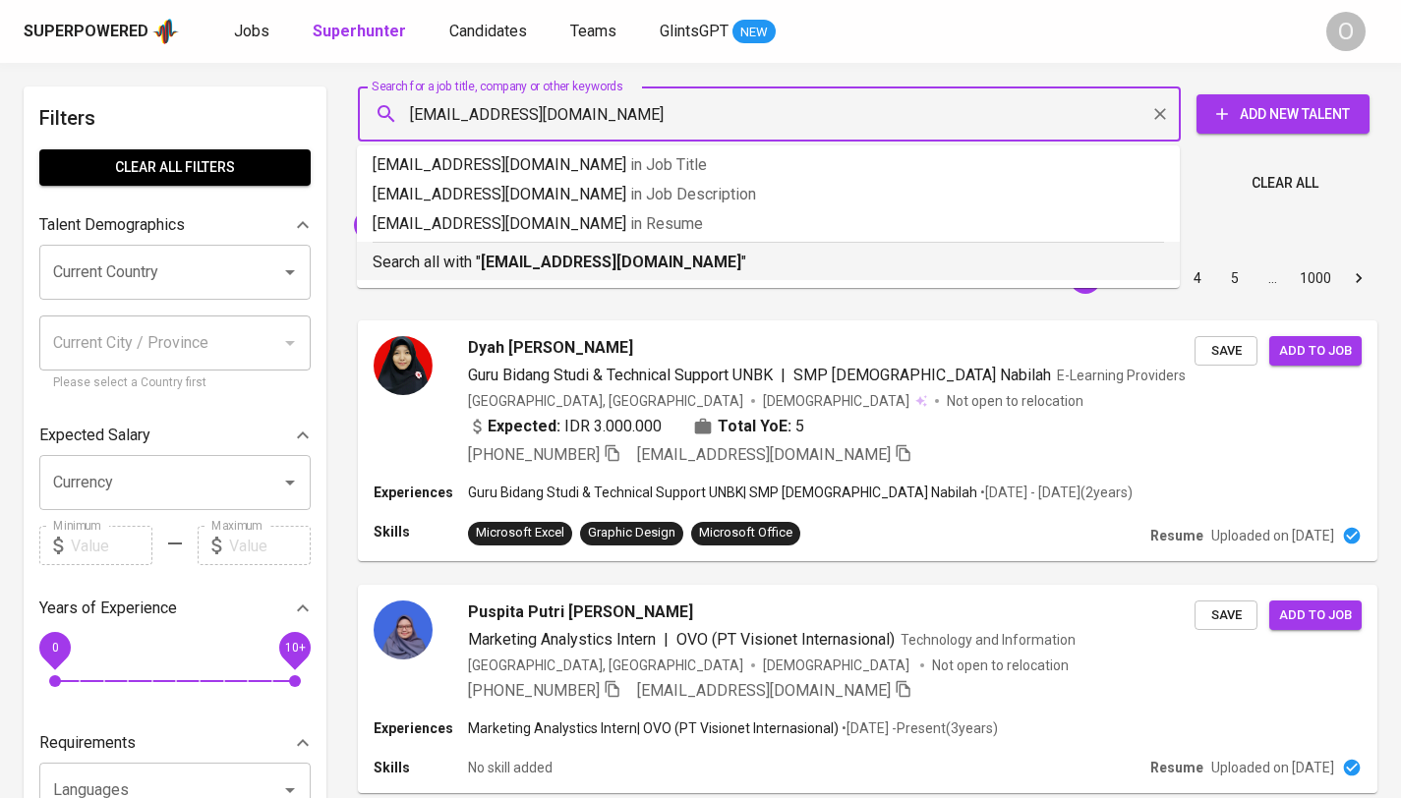
click at [444, 261] on p "Search all with " fitantyo.fio@gmail.com "" at bounding box center [768, 263] width 791 height 24
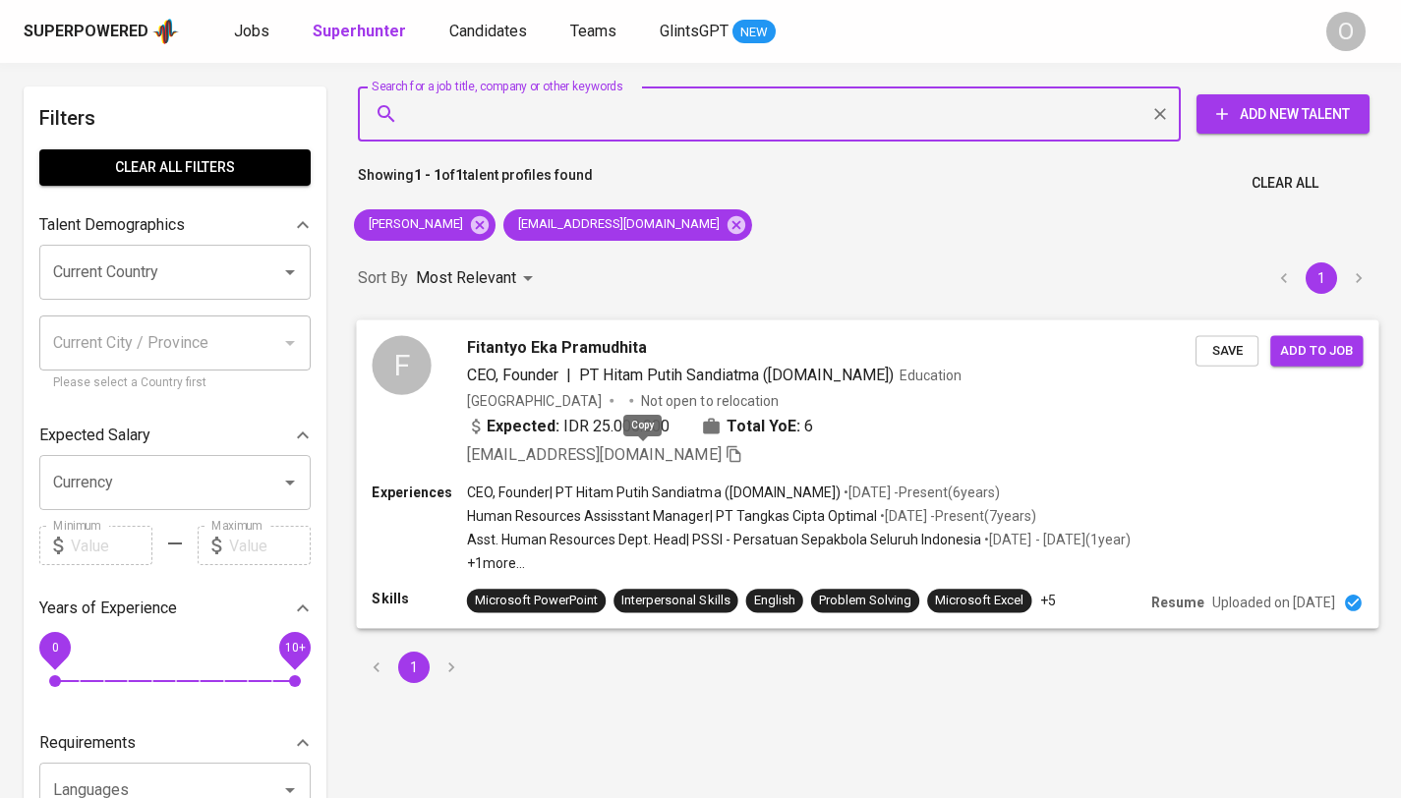
click at [726, 452] on icon "button" at bounding box center [735, 453] width 18 height 18
